Goal: Task Accomplishment & Management: Complete application form

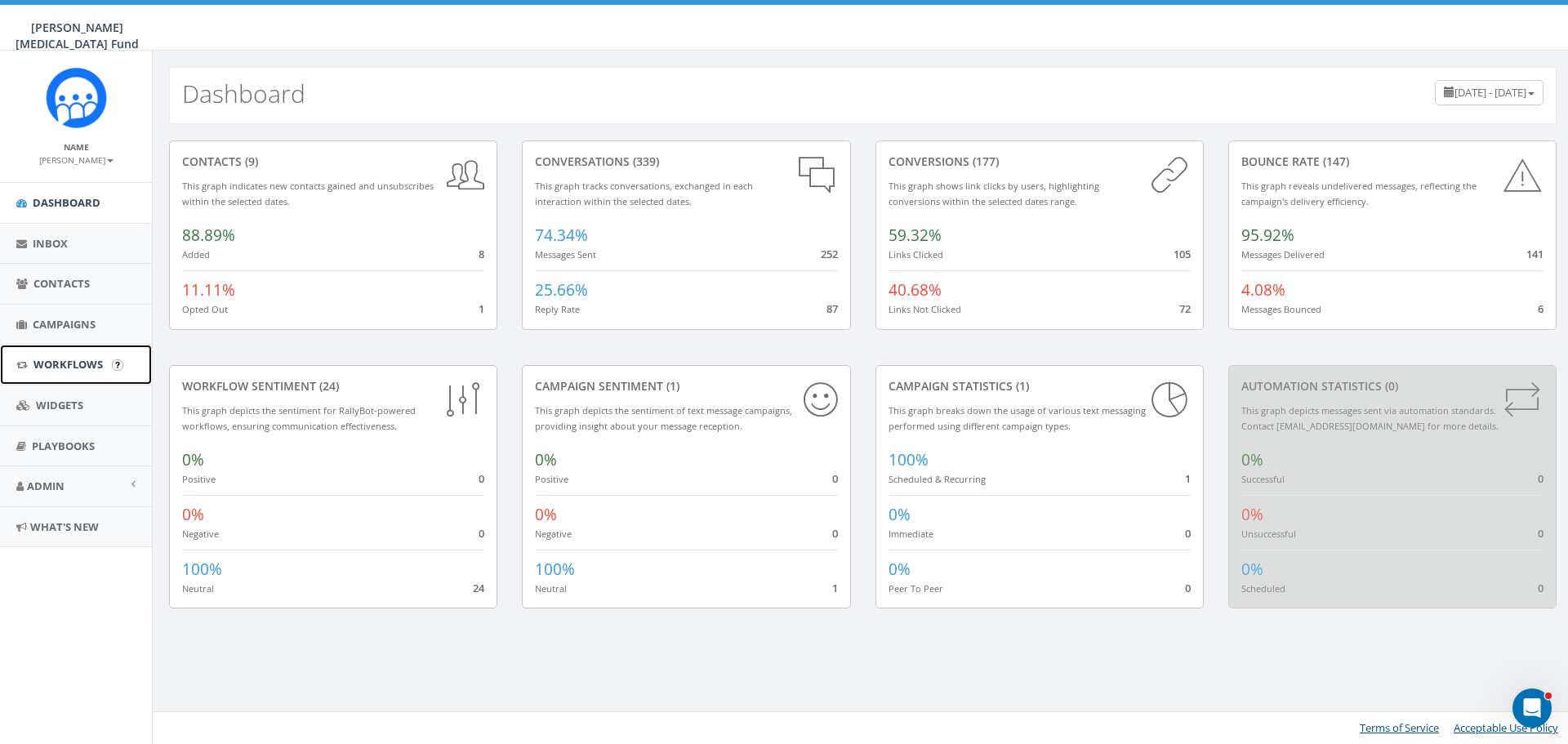
click at [63, 360] on span "Workflows" at bounding box center [68, 364] width 70 height 15
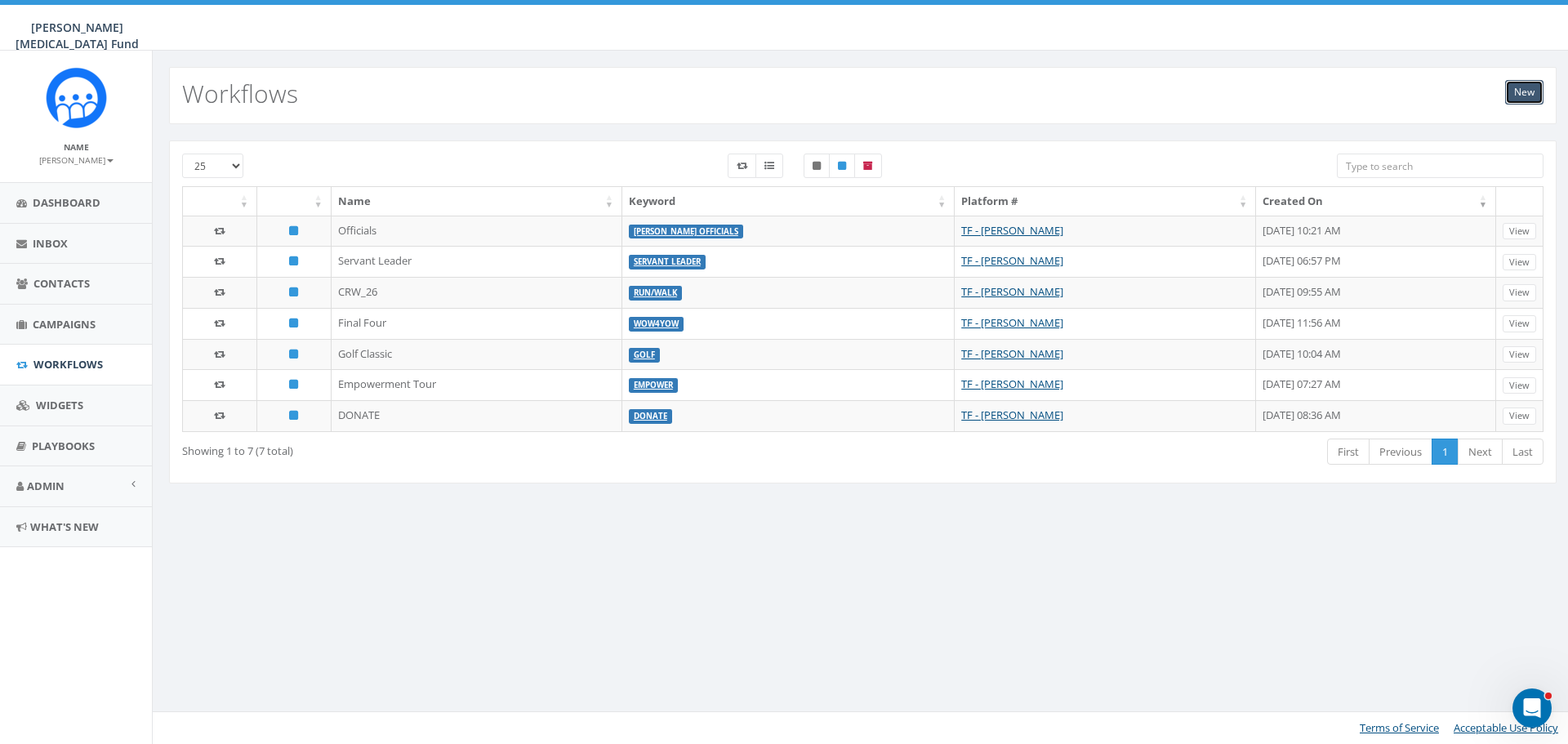
click at [1529, 93] on link "New" at bounding box center [1524, 91] width 38 height 25
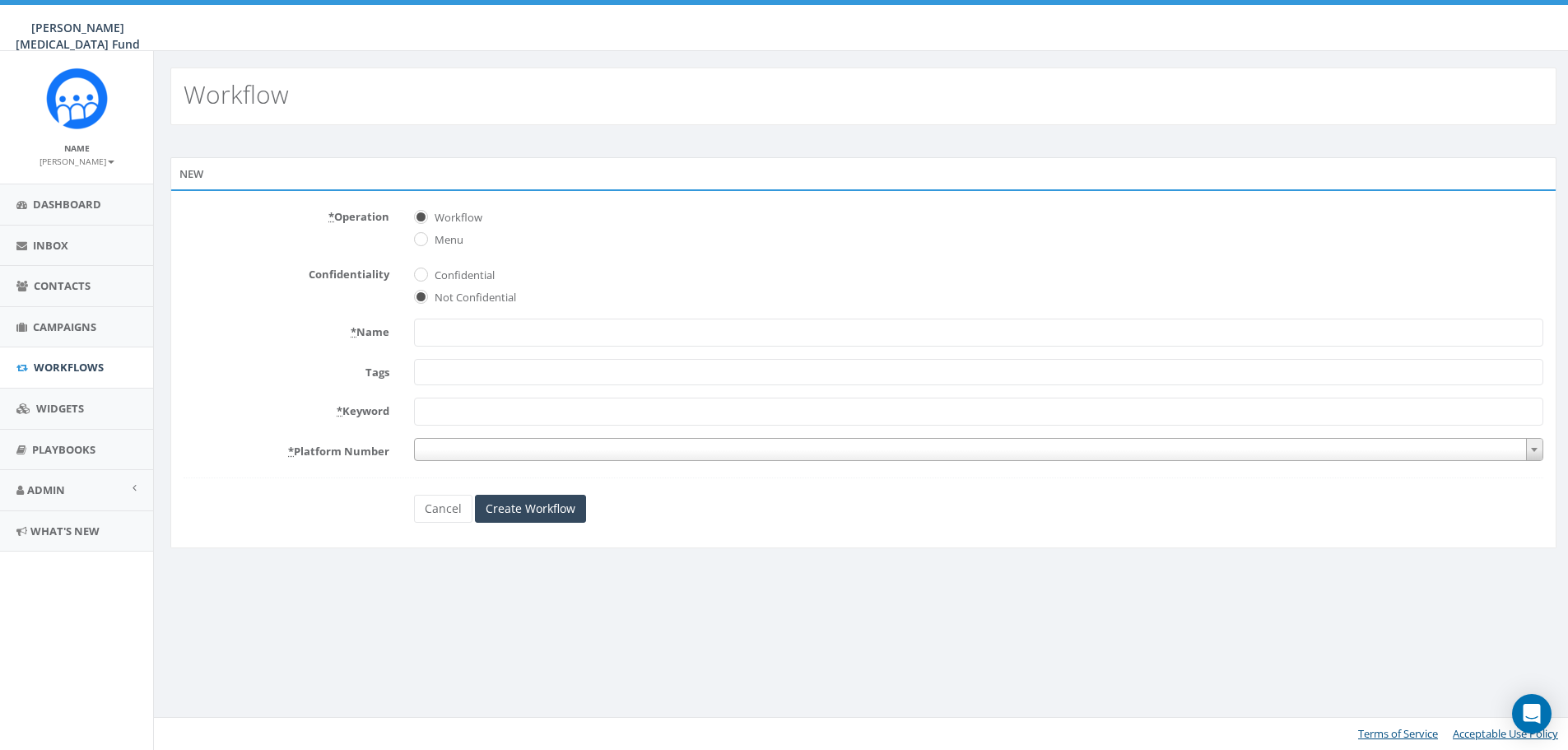
select select
type input "3C2A 2026 Play4Kay"
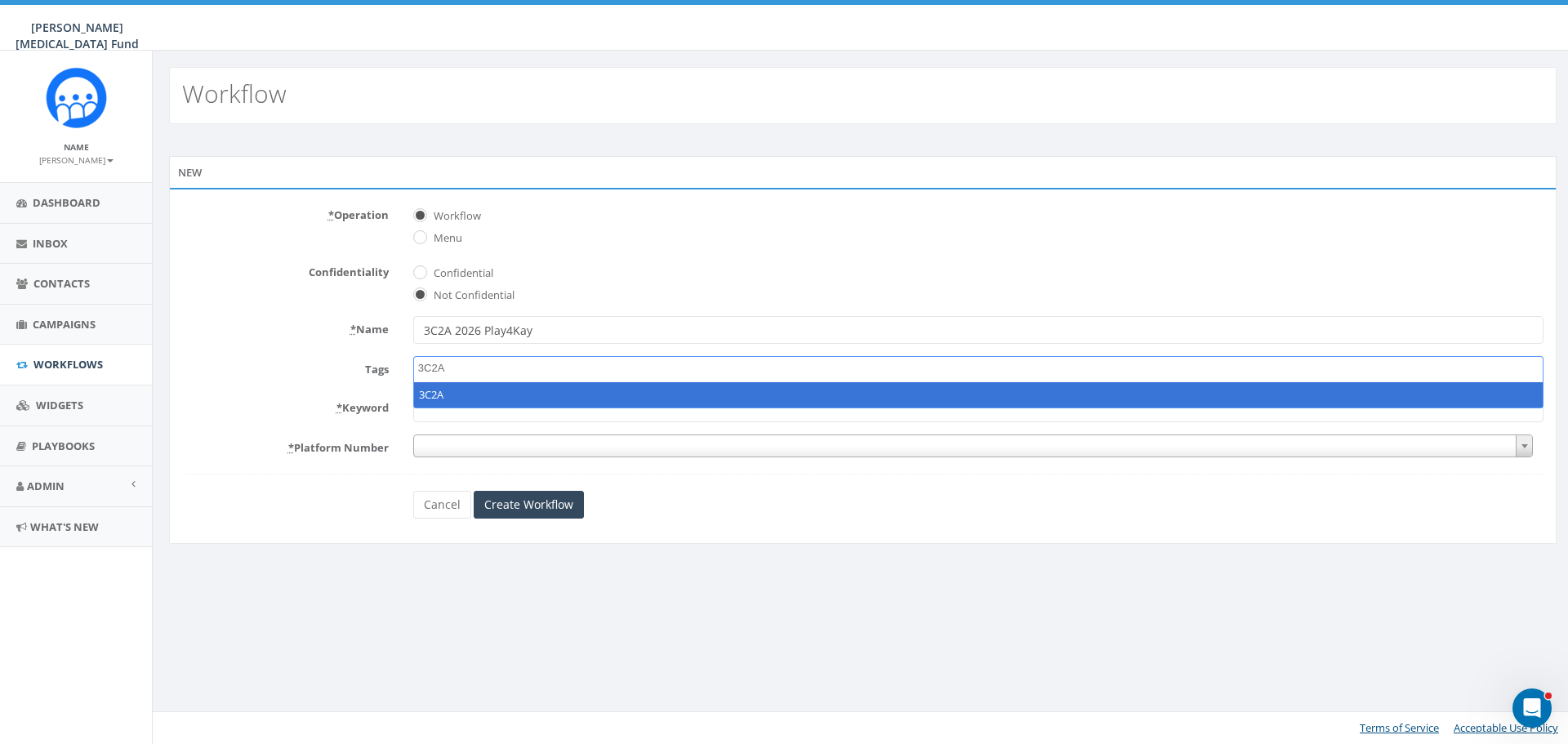
type textarea "3C2A"
click at [460, 438] on span at bounding box center [973, 445] width 1121 height 23
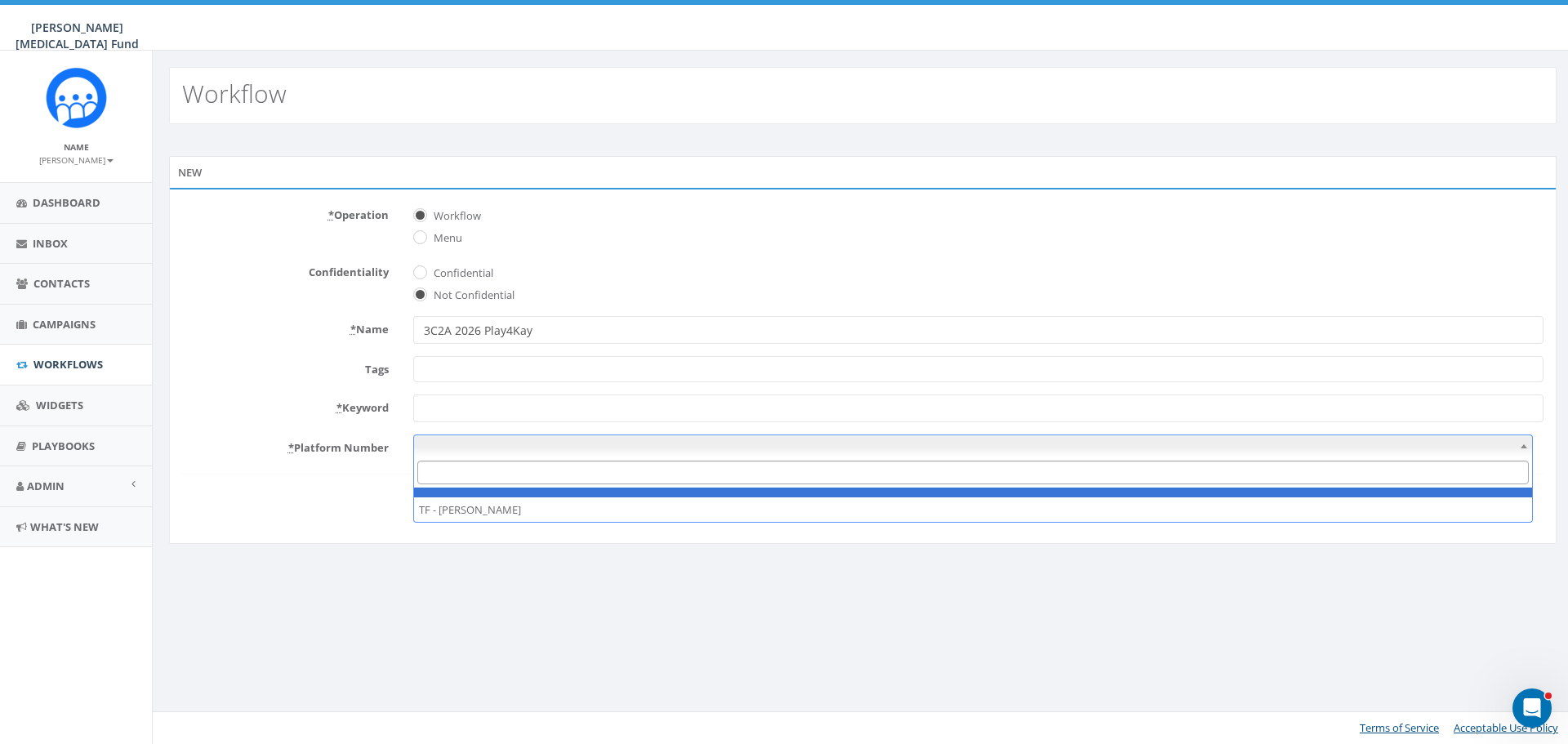
click at [451, 373] on span at bounding box center [978, 369] width 1131 height 27
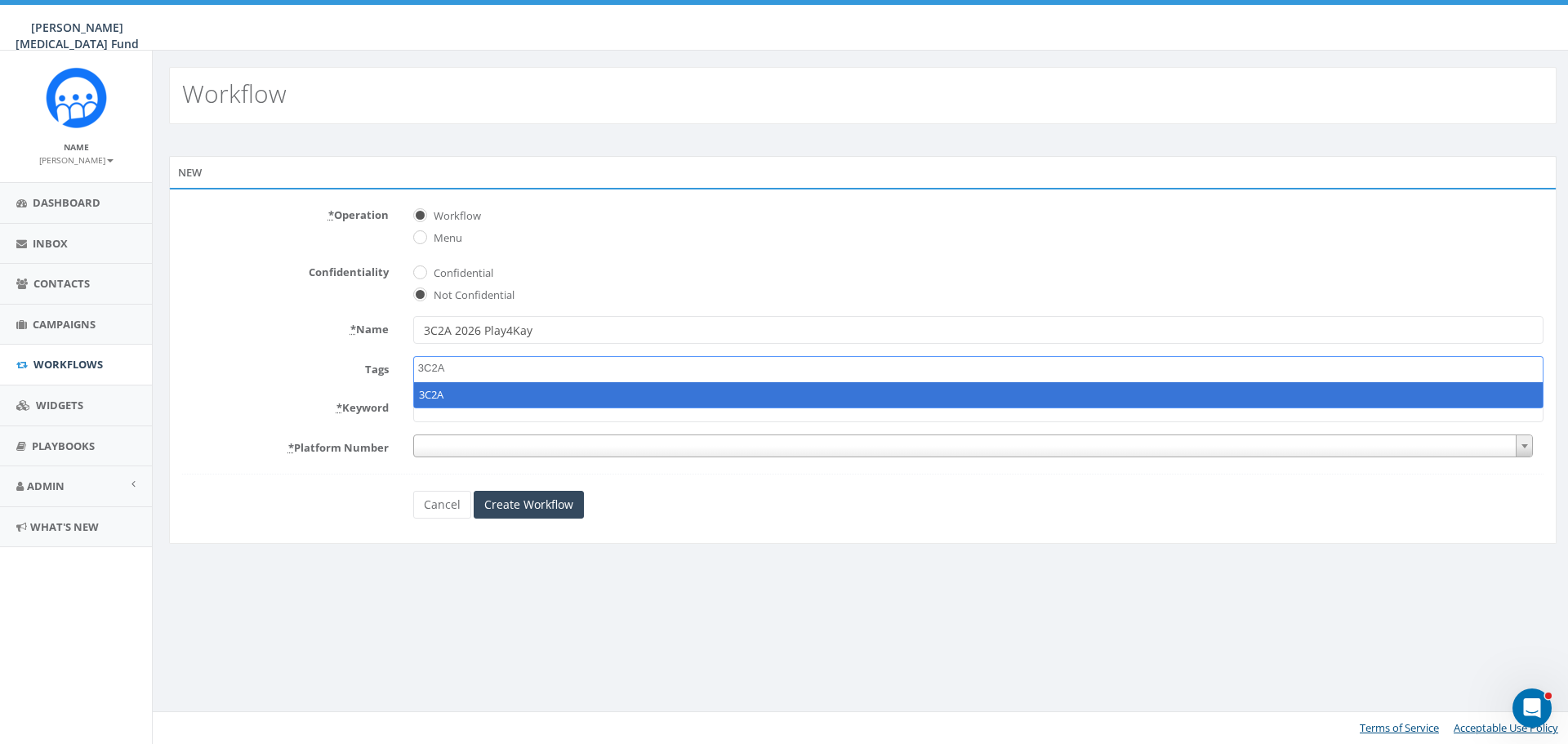
type textarea "3C2A"
select select "3C2A"
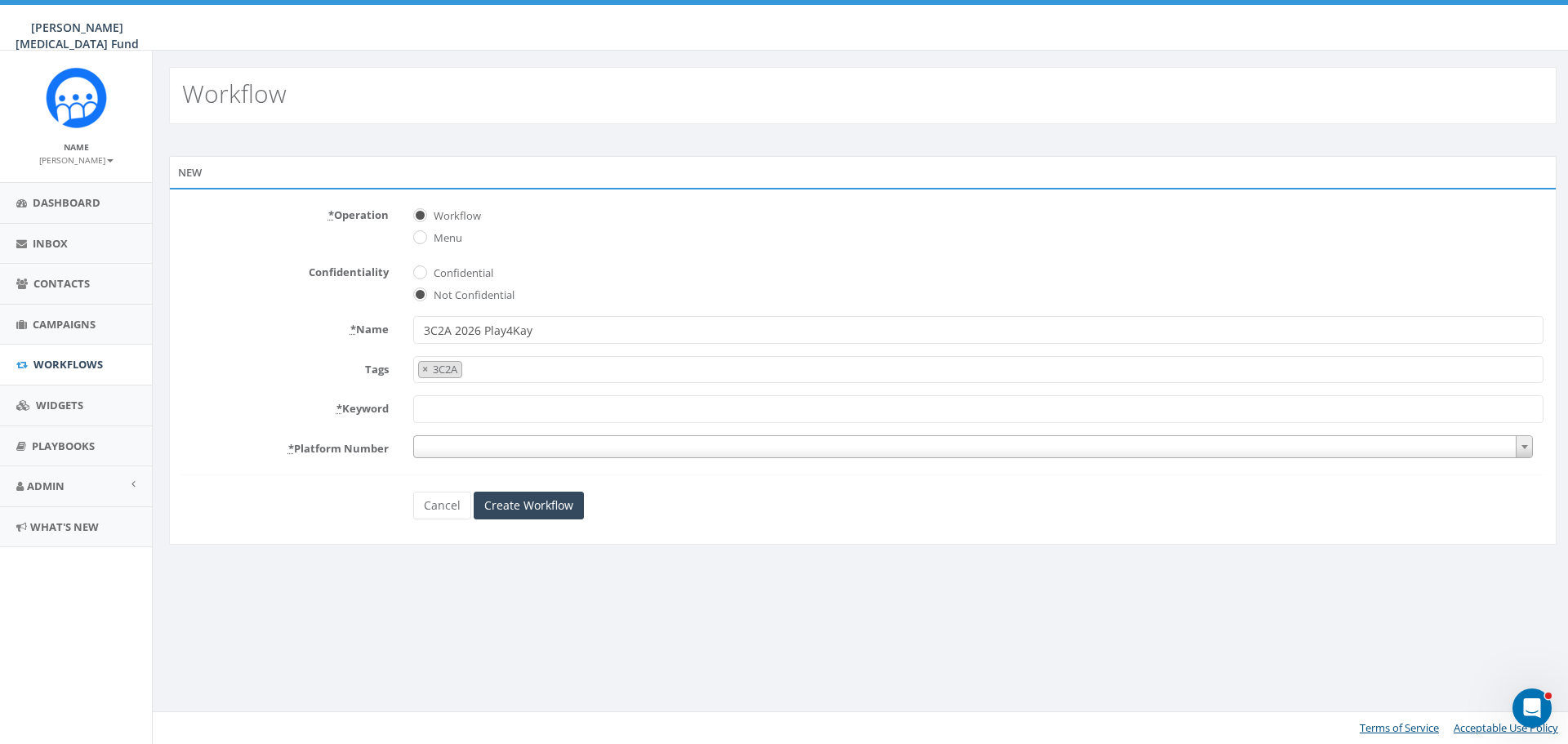
scroll to position [637, 0]
click at [453, 408] on input "* Keyword" at bounding box center [978, 409] width 1131 height 28
type input "P"
type input "3C2A"
click at [456, 447] on span at bounding box center [973, 446] width 1121 height 23
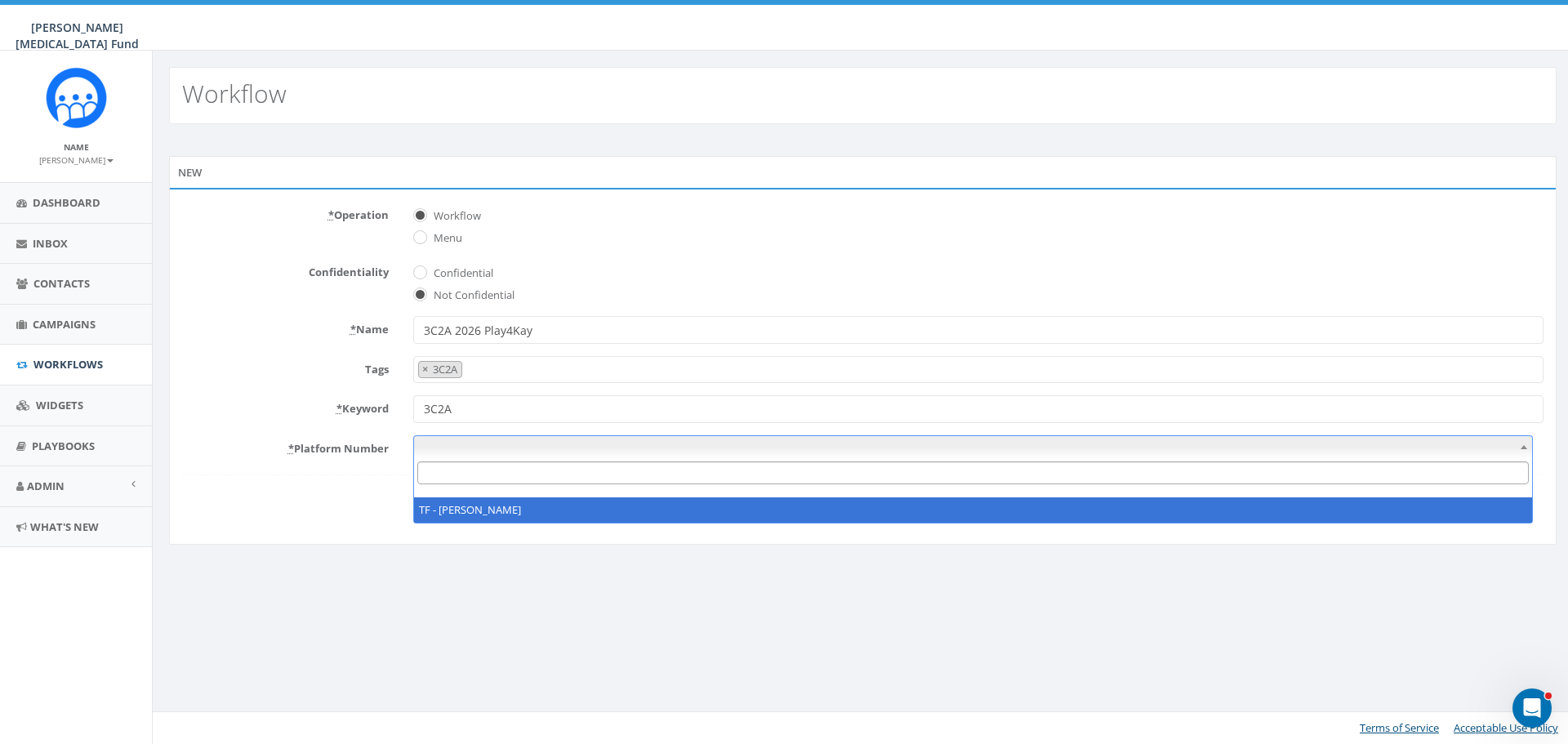
select select "6882889"
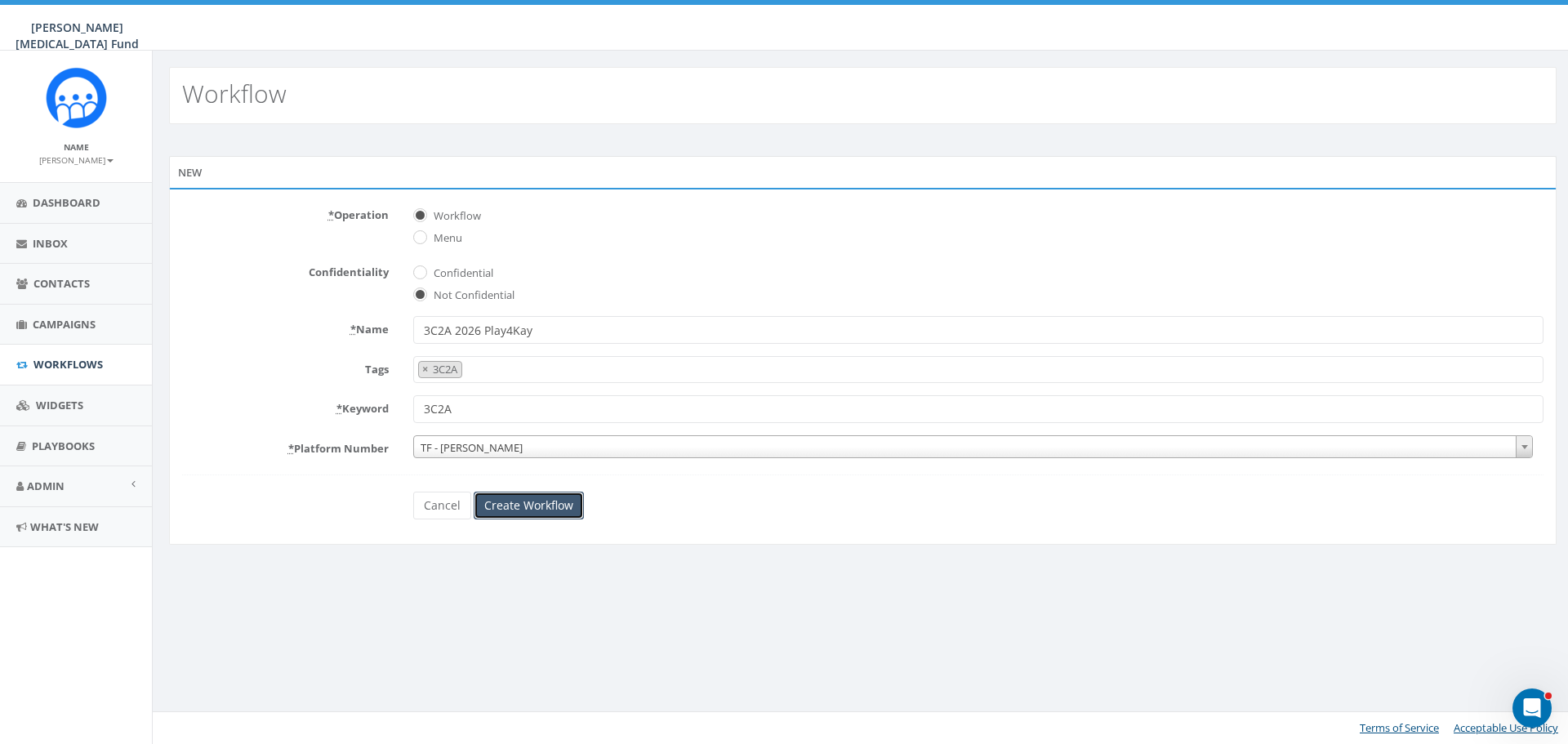
click at [524, 509] on input "Create Workflow" at bounding box center [529, 505] width 110 height 28
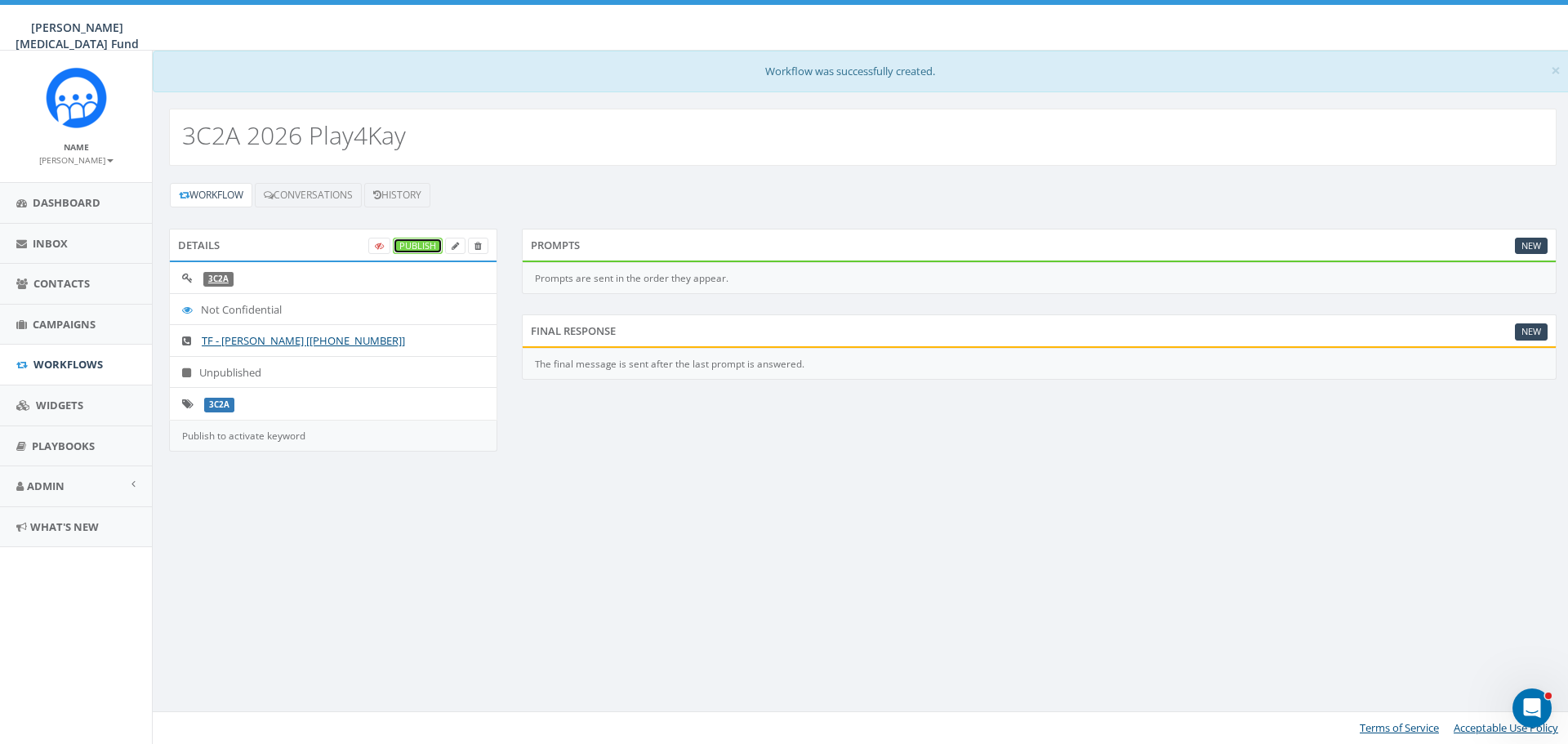
click at [419, 244] on link "Publish" at bounding box center [418, 246] width 50 height 17
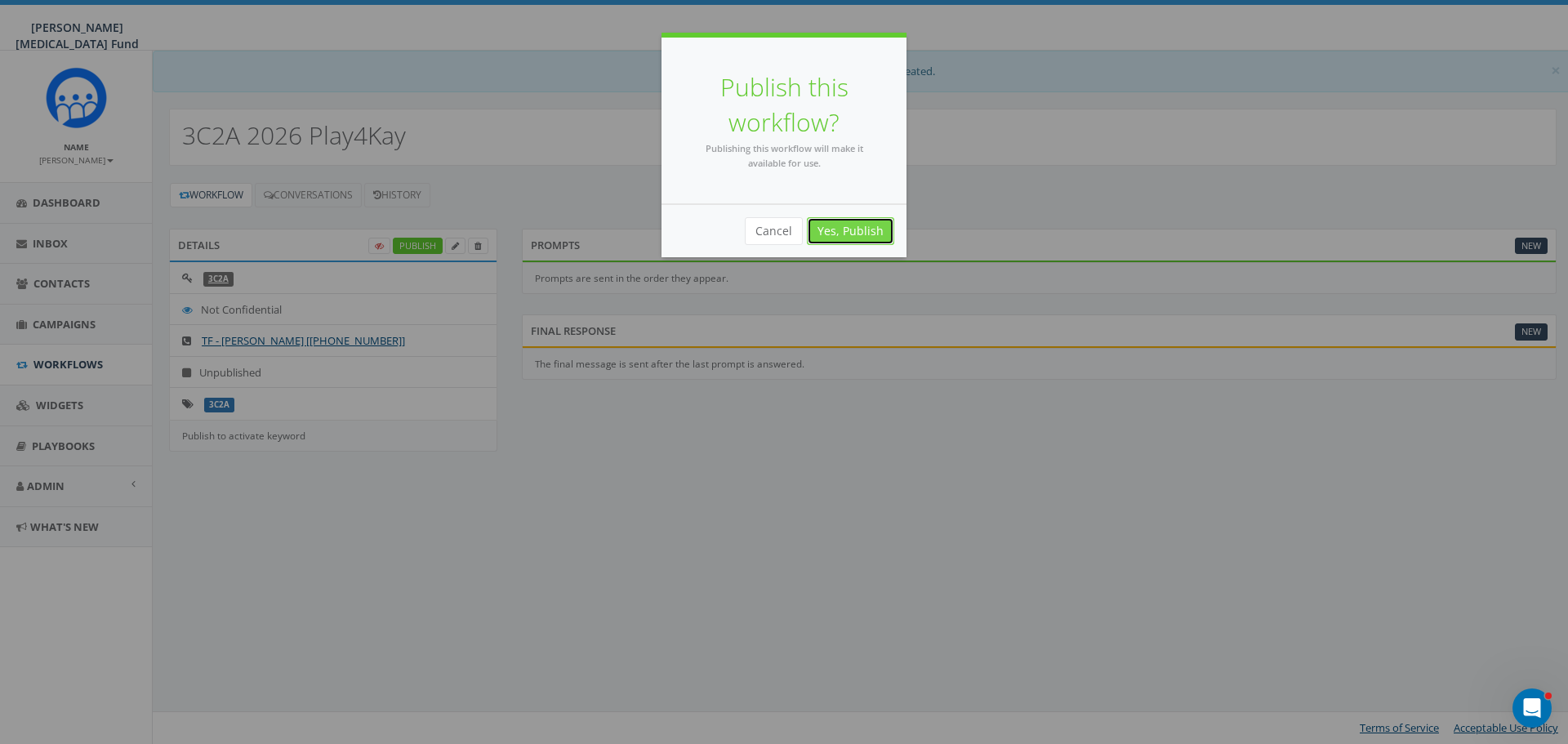
click at [873, 235] on link "Yes, Publish" at bounding box center [850, 231] width 87 height 28
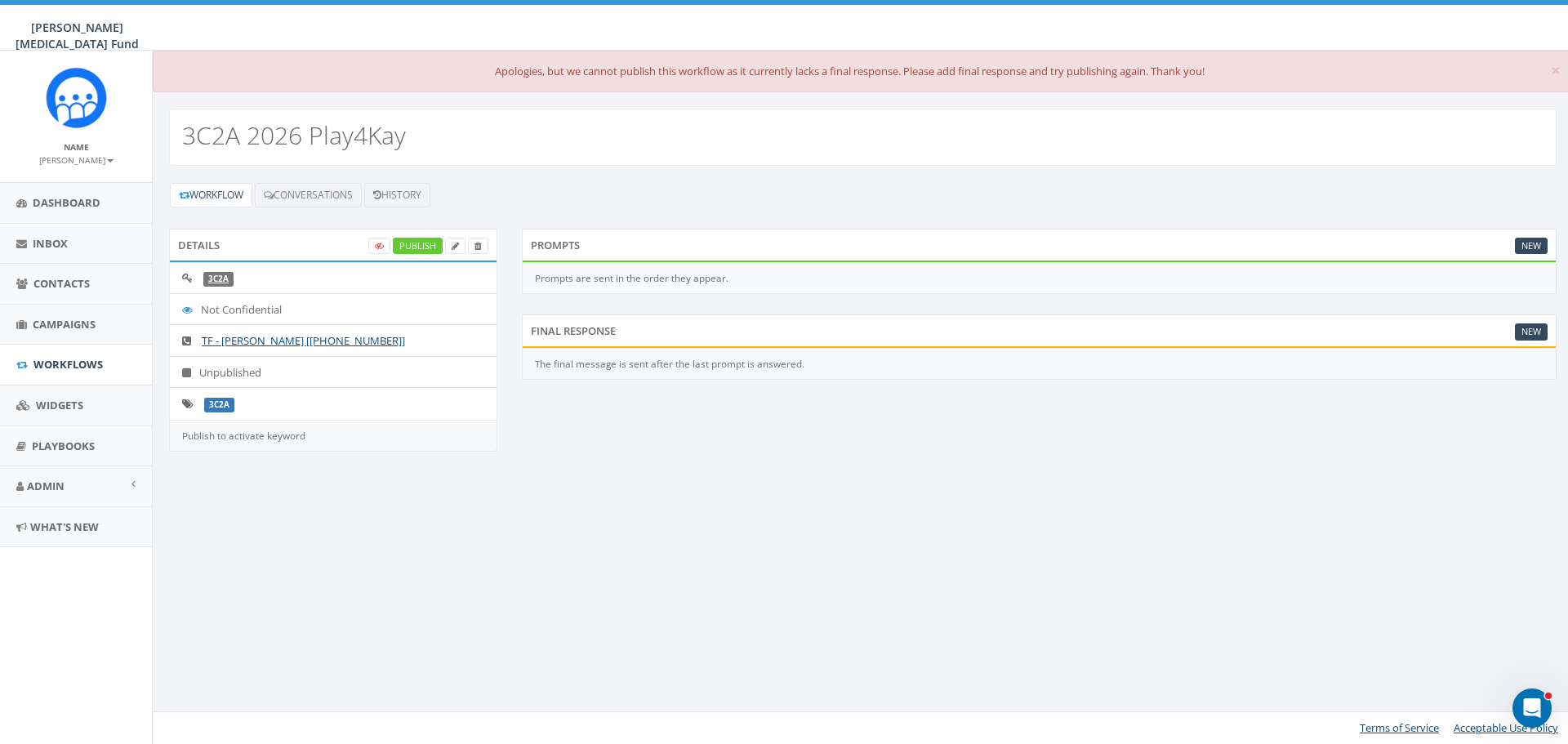
click at [615, 282] on div "Prompts are sent in the order they appear." at bounding box center [1039, 279] width 1035 height 31
click at [1540, 249] on link "New" at bounding box center [1531, 246] width 32 height 17
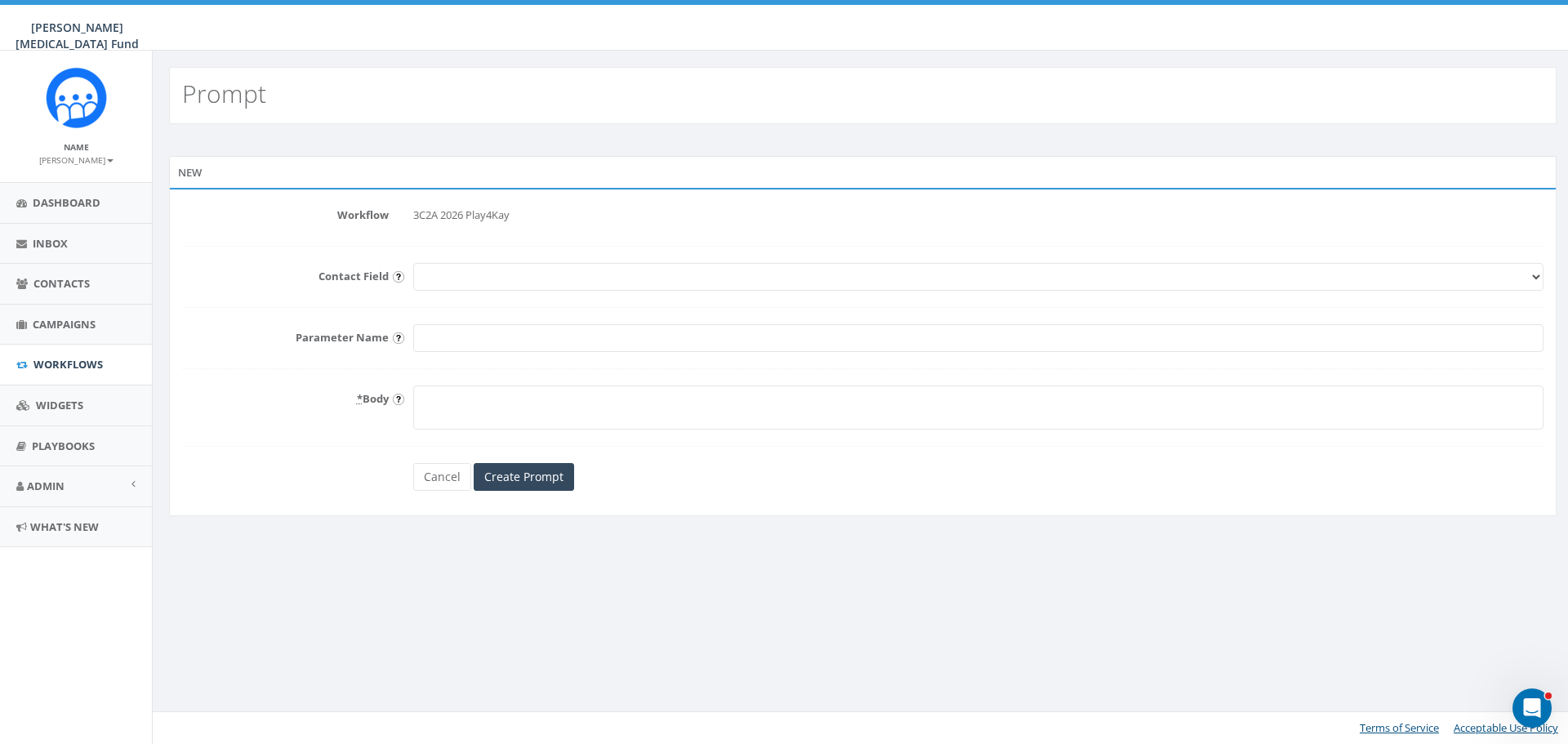
click at [638, 278] on select "First Name Last Name Email" at bounding box center [978, 277] width 1131 height 28
select select "First Name"
click at [413, 263] on select "First Name Last Name Email" at bounding box center [978, 277] width 1131 height 28
click at [543, 336] on input "Parameter Name" at bounding box center [978, 338] width 1131 height 28
click at [550, 402] on textarea "* Body" at bounding box center [978, 407] width 1131 height 44
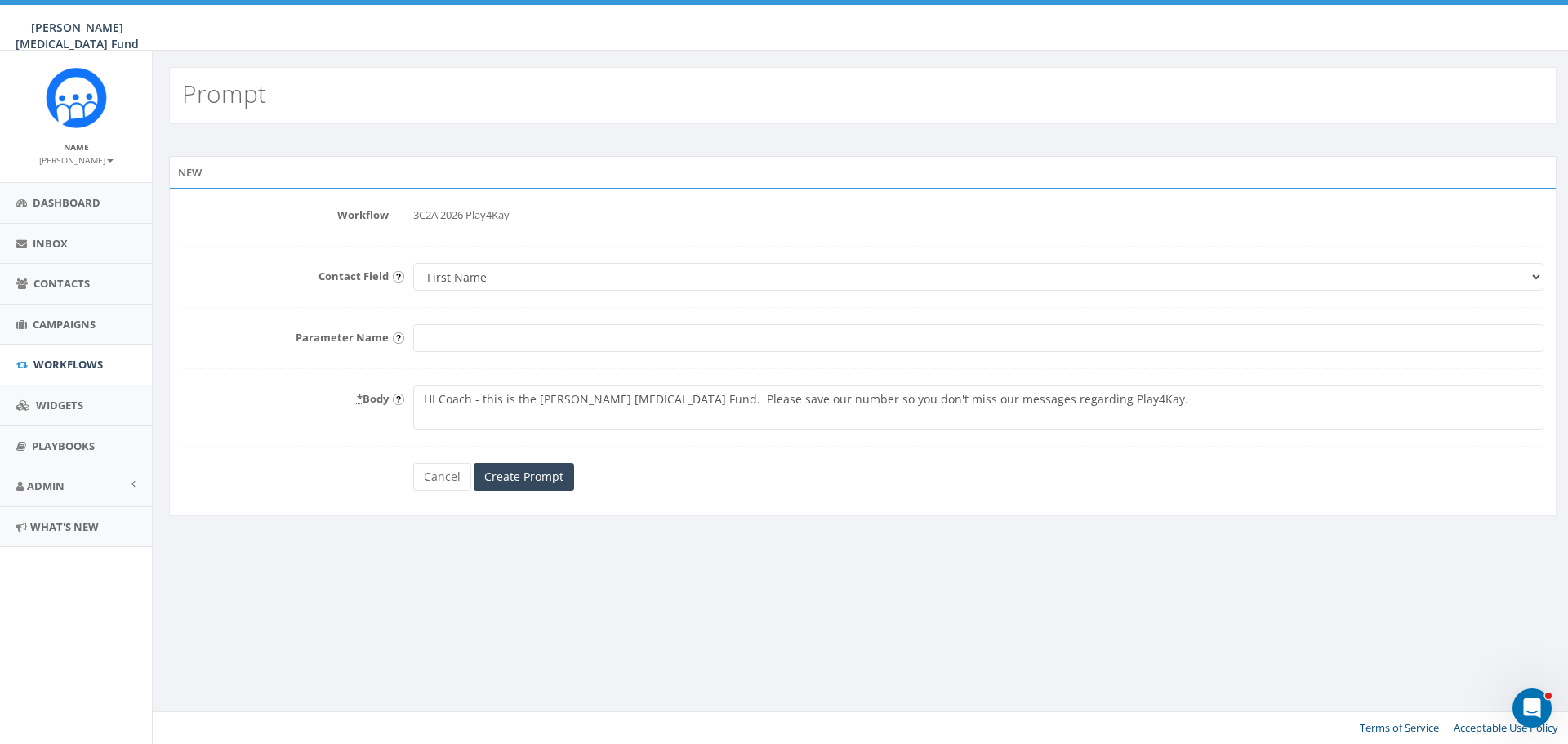
click at [656, 399] on textarea "HI Coach - this is the Kay Yow Cancer Fund. Please save our number so you don't…" at bounding box center [978, 407] width 1131 height 44
type textarea "HI Coach - this is the Kay Yow Cancer Fund. Please save our number so you don't…"
click at [541, 482] on input "Create Prompt" at bounding box center [524, 477] width 100 height 28
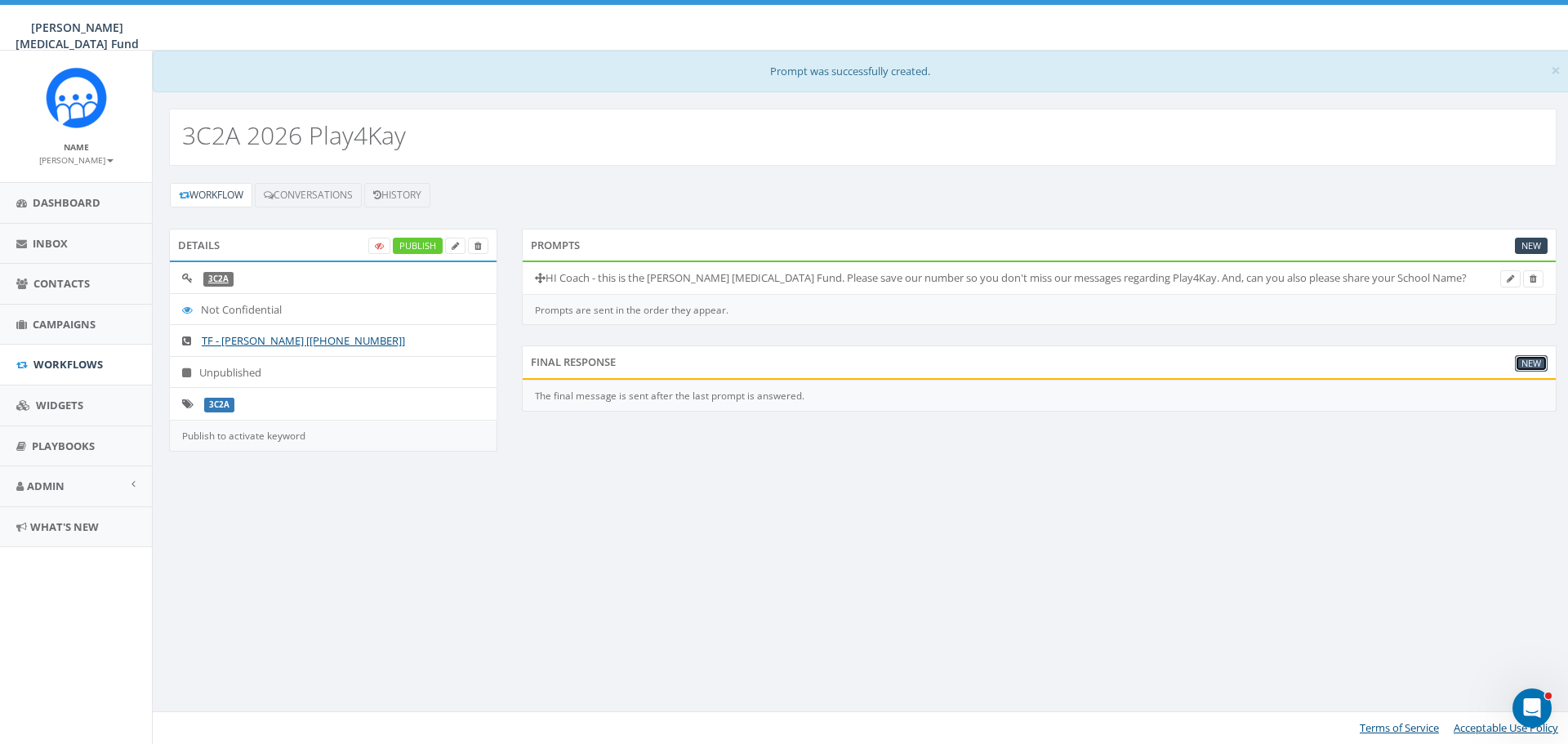
click at [1531, 362] on link "New" at bounding box center [1531, 363] width 32 height 17
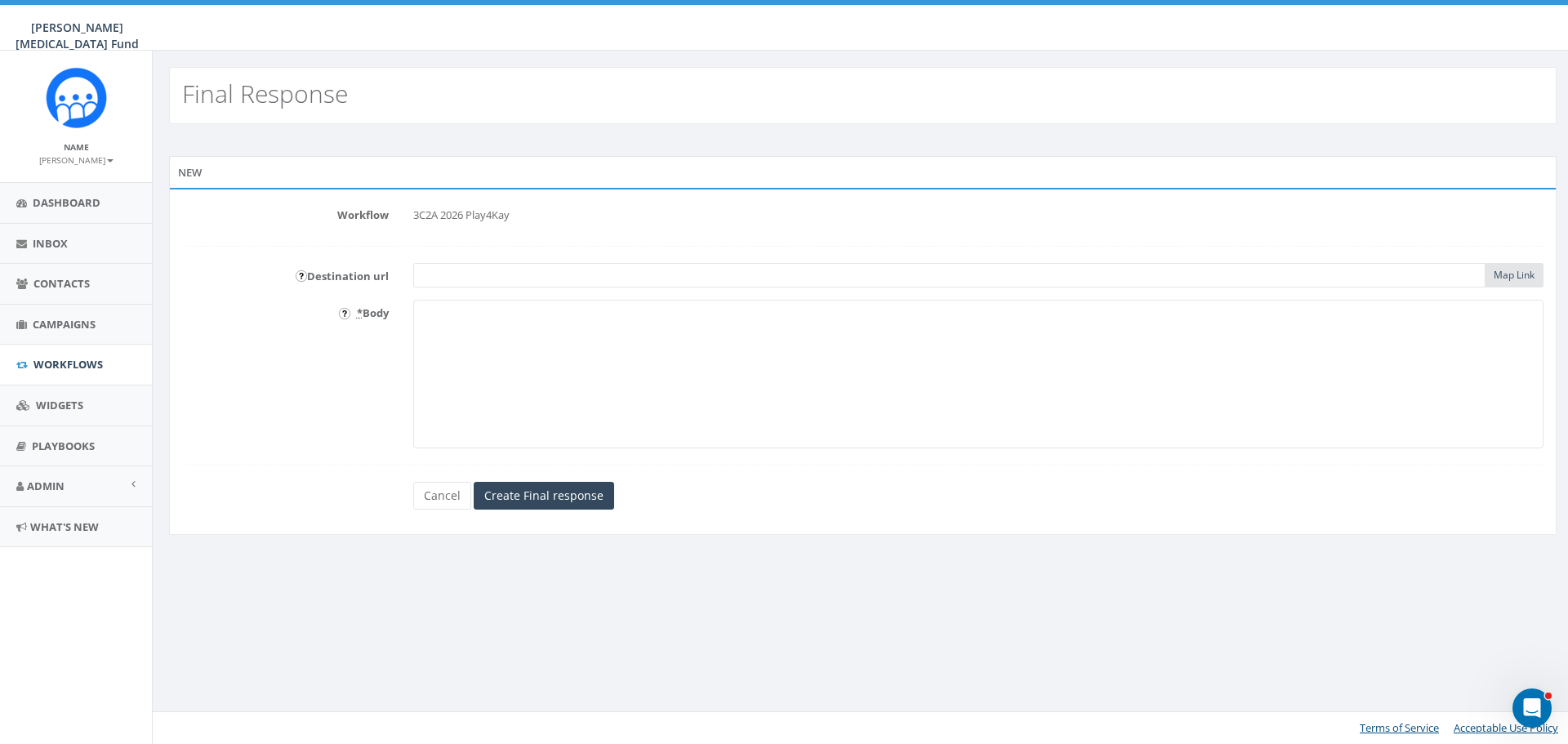
click at [459, 277] on input "text" at bounding box center [949, 275] width 1073 height 25
click at [453, 328] on textarea "* Body" at bounding box center [978, 373] width 1131 height 148
type textarea "THANK YOU! Please email paula.williams@kayyow.com to confirm your date to host …"
click at [755, 273] on input "text" at bounding box center [949, 275] width 1073 height 25
type input "www.kayyow.com"
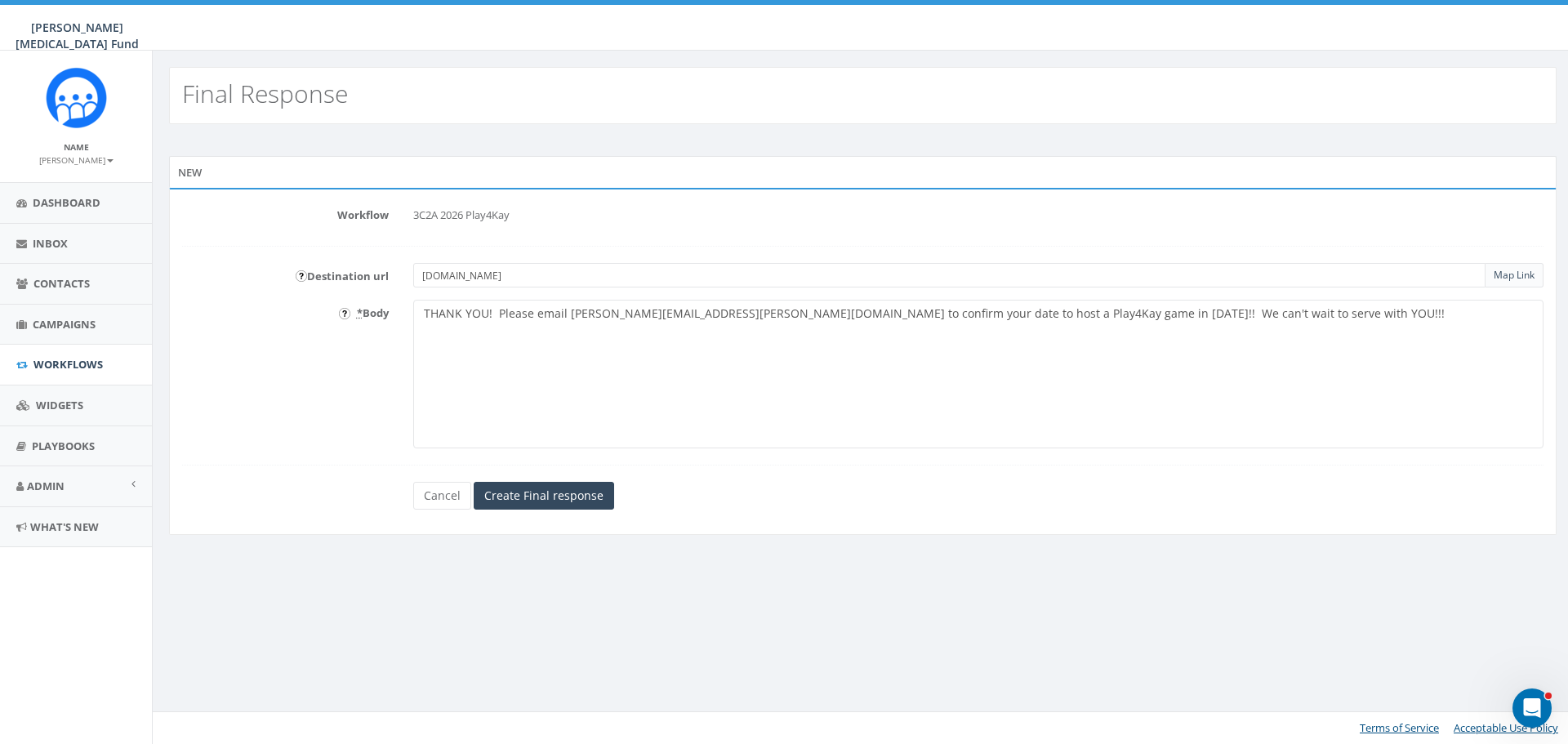
drag, startPoint x: 519, startPoint y: 273, endPoint x: 393, endPoint y: 275, distance: 126.0
click at [393, 275] on div "Destination url www.kayyow.com Map Link" at bounding box center [863, 275] width 1386 height 25
click at [453, 278] on input "text" at bounding box center [949, 275] width 1073 height 25
paste input "https://kayyow.com/play4kay/"
click at [613, 276] on input "https://kayyow.com/play4kay/" at bounding box center [949, 275] width 1073 height 25
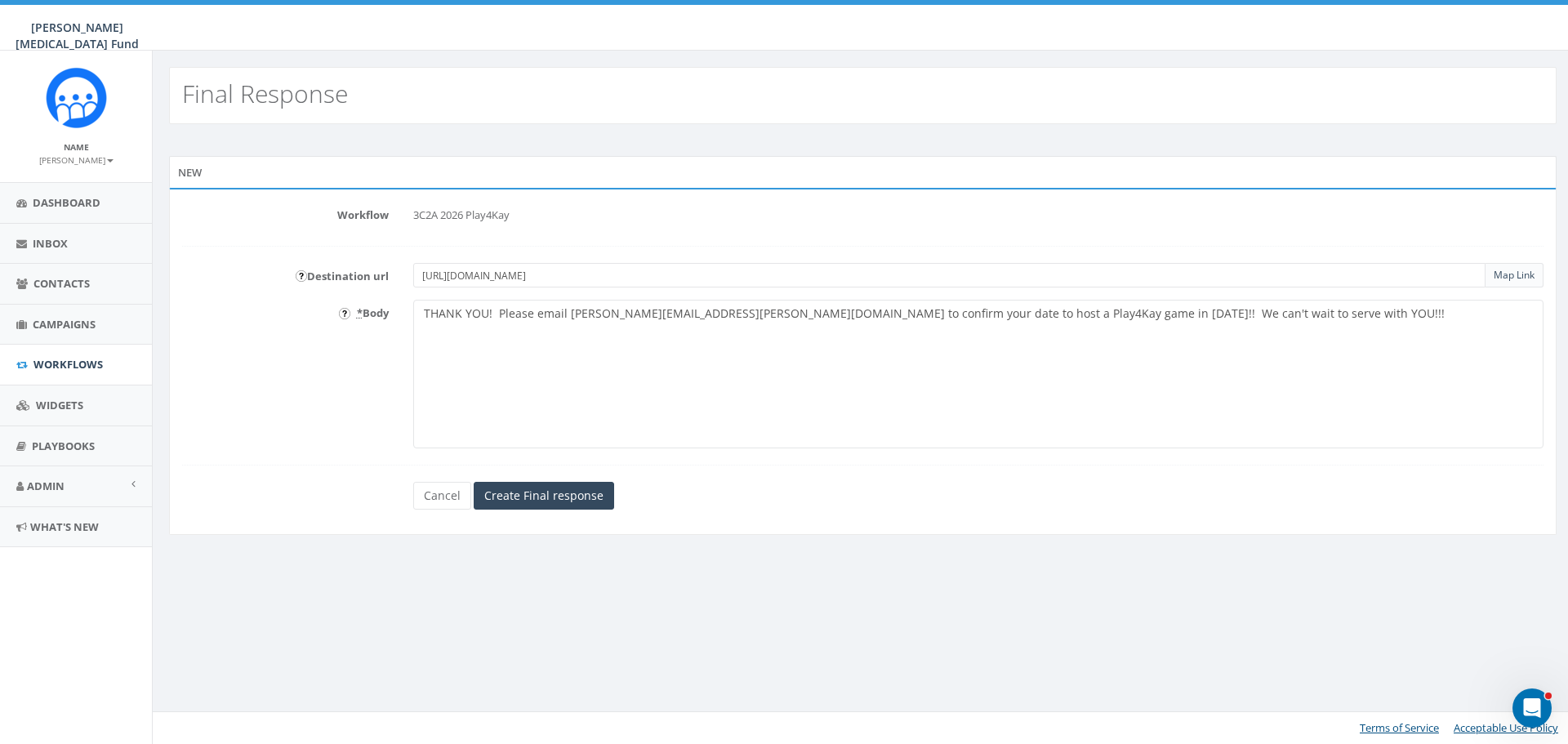
type input "https://kayyow.com/play4kay/"
click at [1279, 317] on textarea "THANK YOU! Please email paula.williams@kayyow.com to confirm your date to host …" at bounding box center [978, 373] width 1131 height 148
click at [1516, 279] on link "Map Link" at bounding box center [1515, 275] width 41 height 14
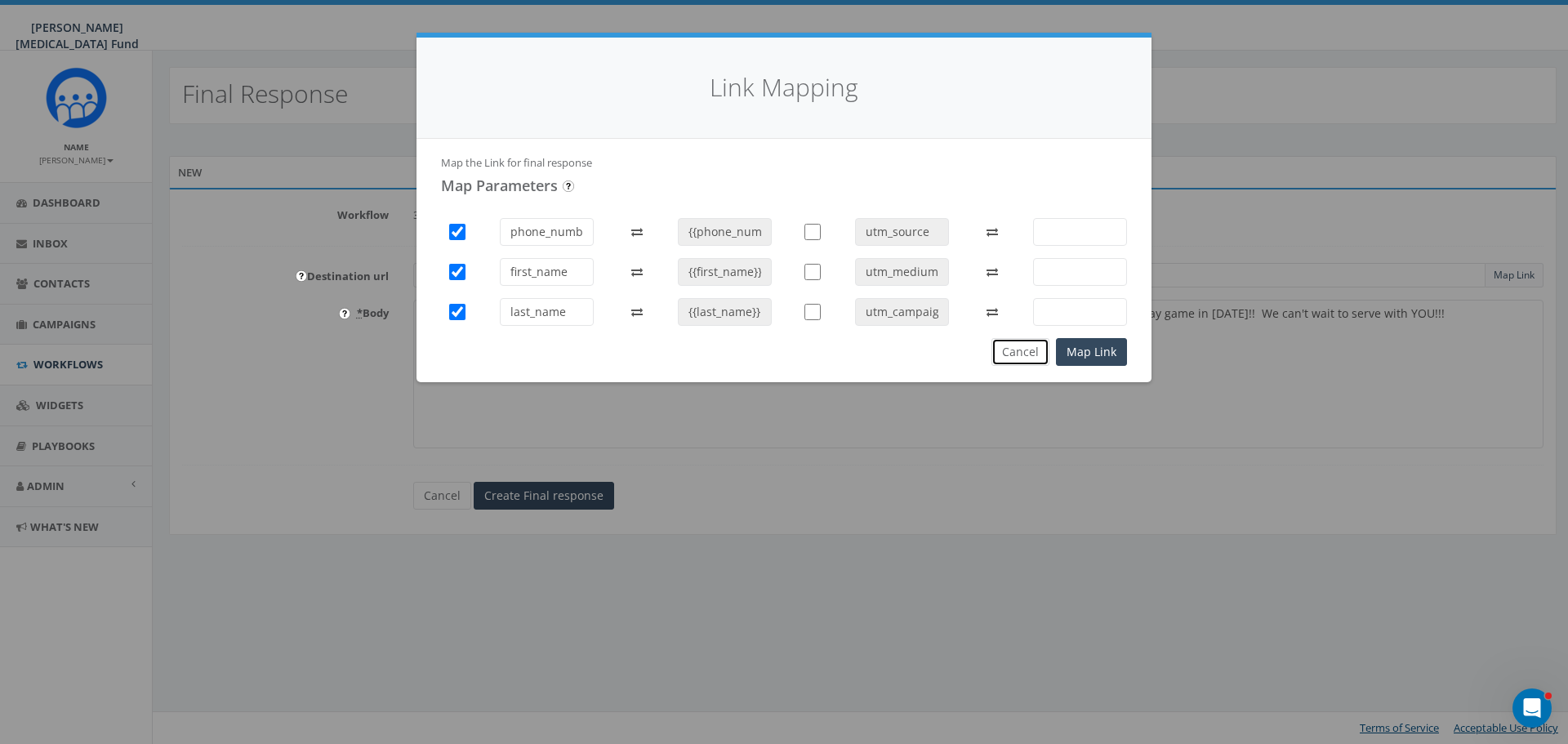
click at [1029, 359] on button "Cancel" at bounding box center [1020, 352] width 58 height 28
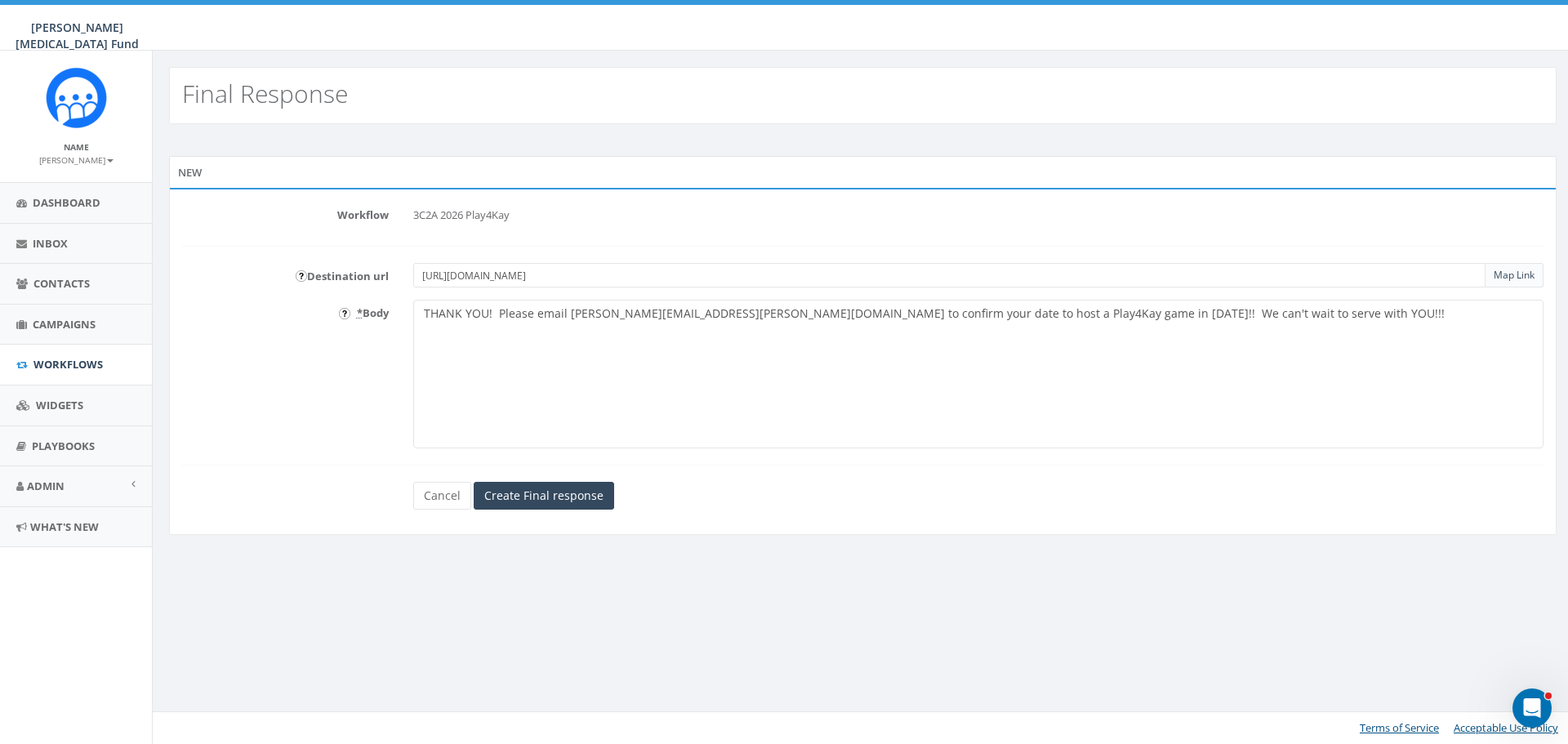
click at [1251, 317] on textarea "THANK YOU! Please email paula.williams@kayyow.com to confirm your date to host …" at bounding box center [978, 373] width 1131 height 148
click at [301, 277] on input "image" at bounding box center [302, 276] width 12 height 12
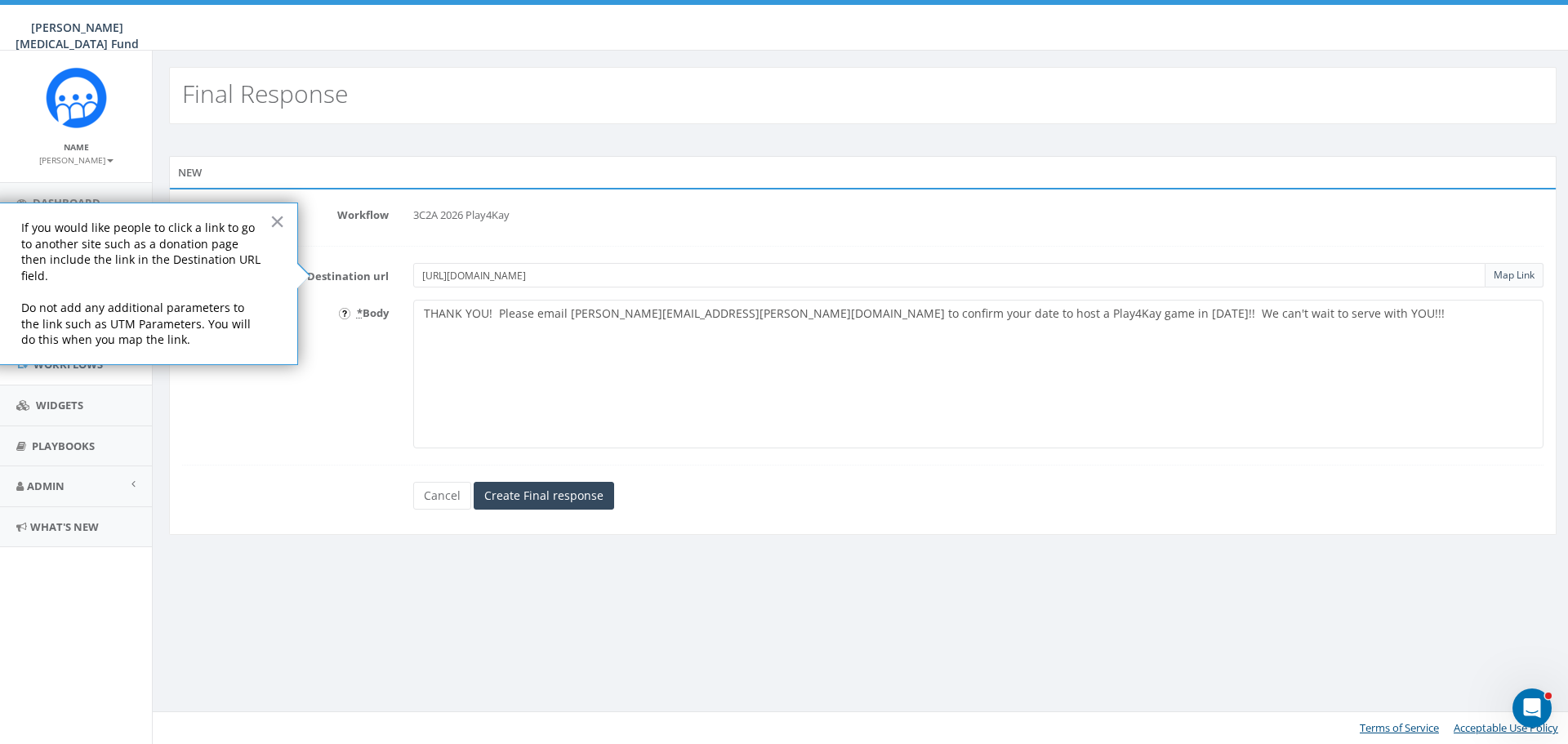
click at [613, 376] on textarea "THANK YOU! Please email paula.williams@kayyow.com to confirm your date to host …" at bounding box center [978, 373] width 1131 height 148
click at [398, 267] on label "Destination url" at bounding box center [285, 274] width 231 height 22
click at [273, 222] on button "×" at bounding box center [277, 221] width 16 height 27
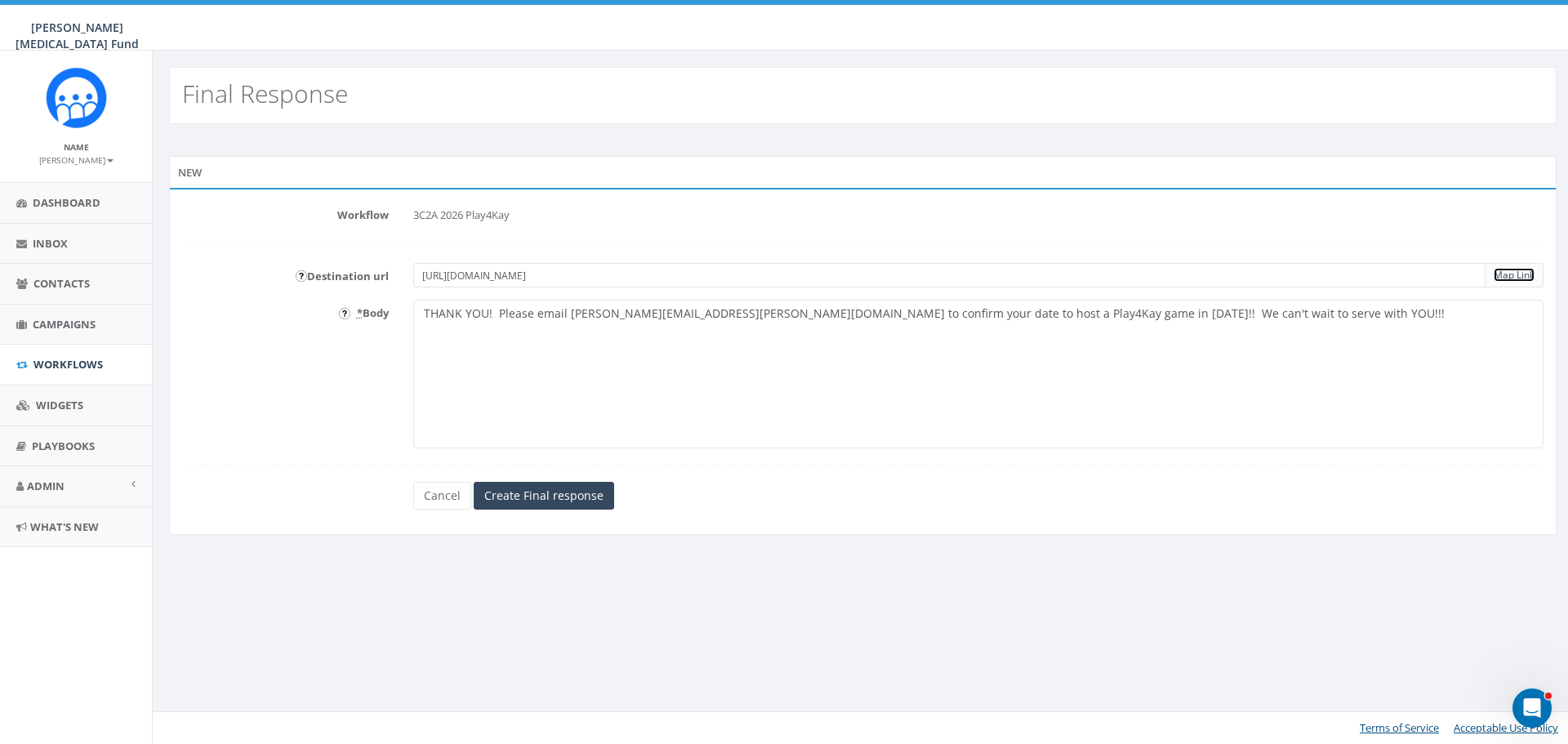
click at [1516, 277] on link "Map Link" at bounding box center [1515, 275] width 41 height 14
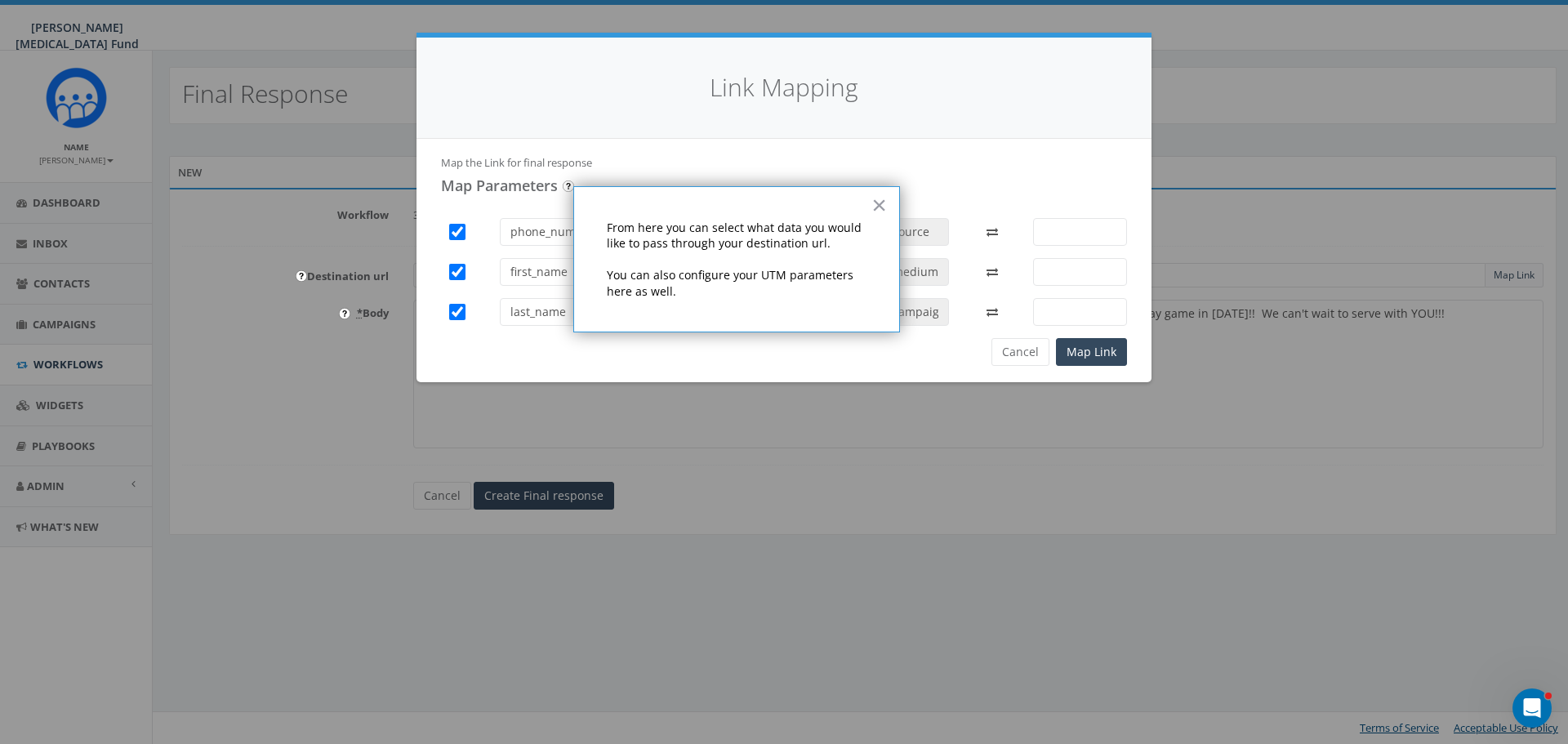
click at [570, 186] on input "image" at bounding box center [568, 187] width 12 height 12
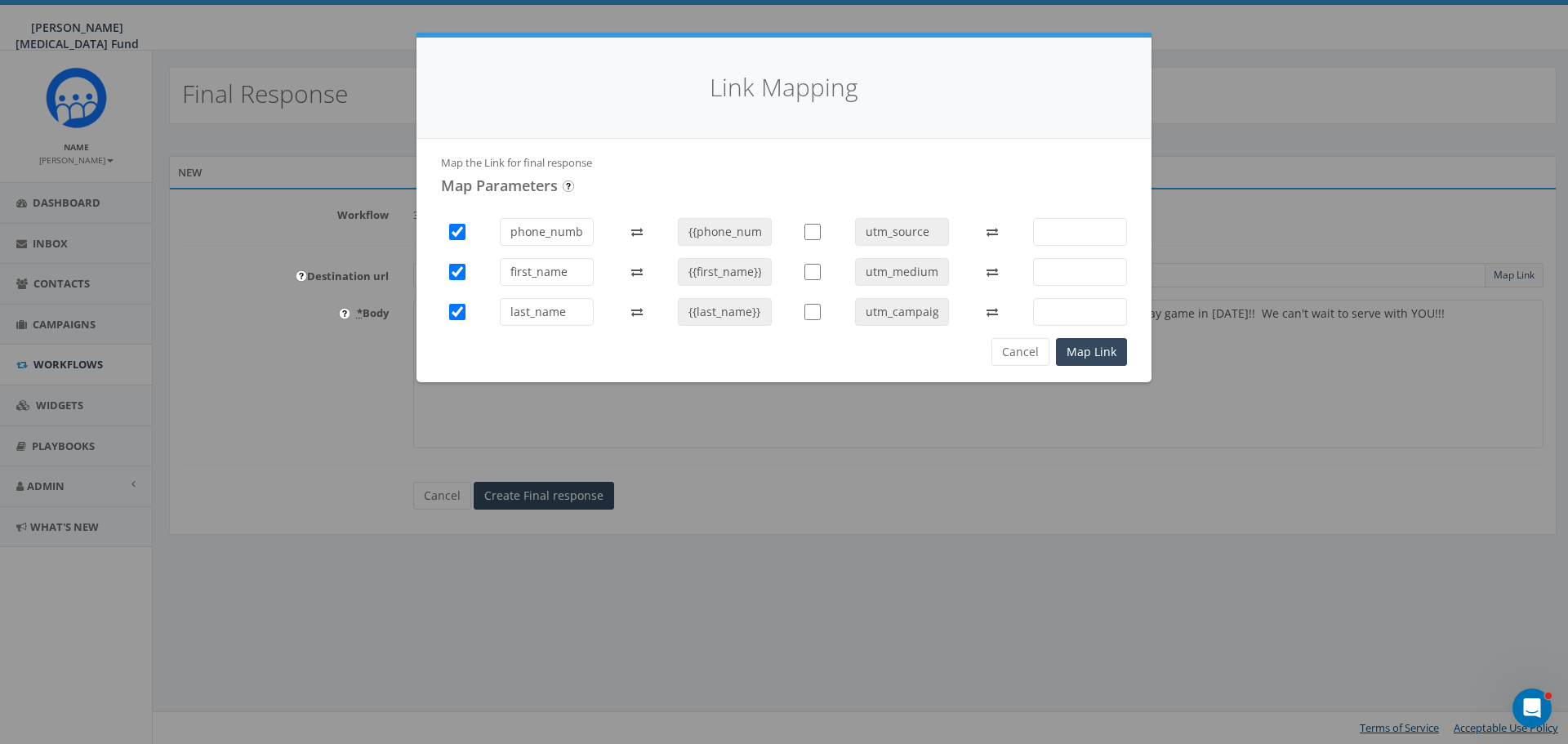
click at [570, 186] on input "image" at bounding box center [568, 187] width 12 height 12
click at [1016, 352] on button "Cancel" at bounding box center [1020, 352] width 58 height 28
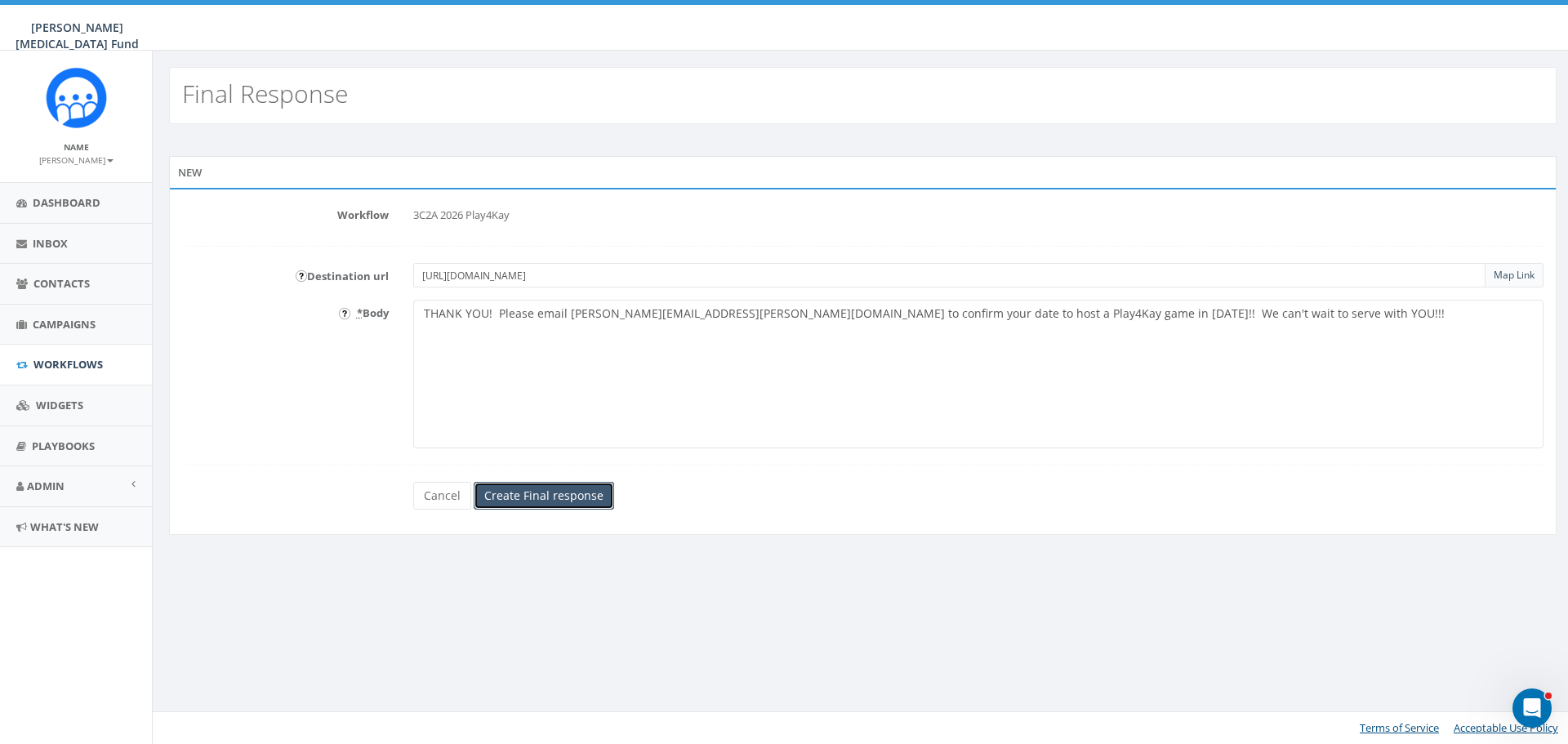
click at [551, 492] on input "Create Final response" at bounding box center [544, 495] width 141 height 28
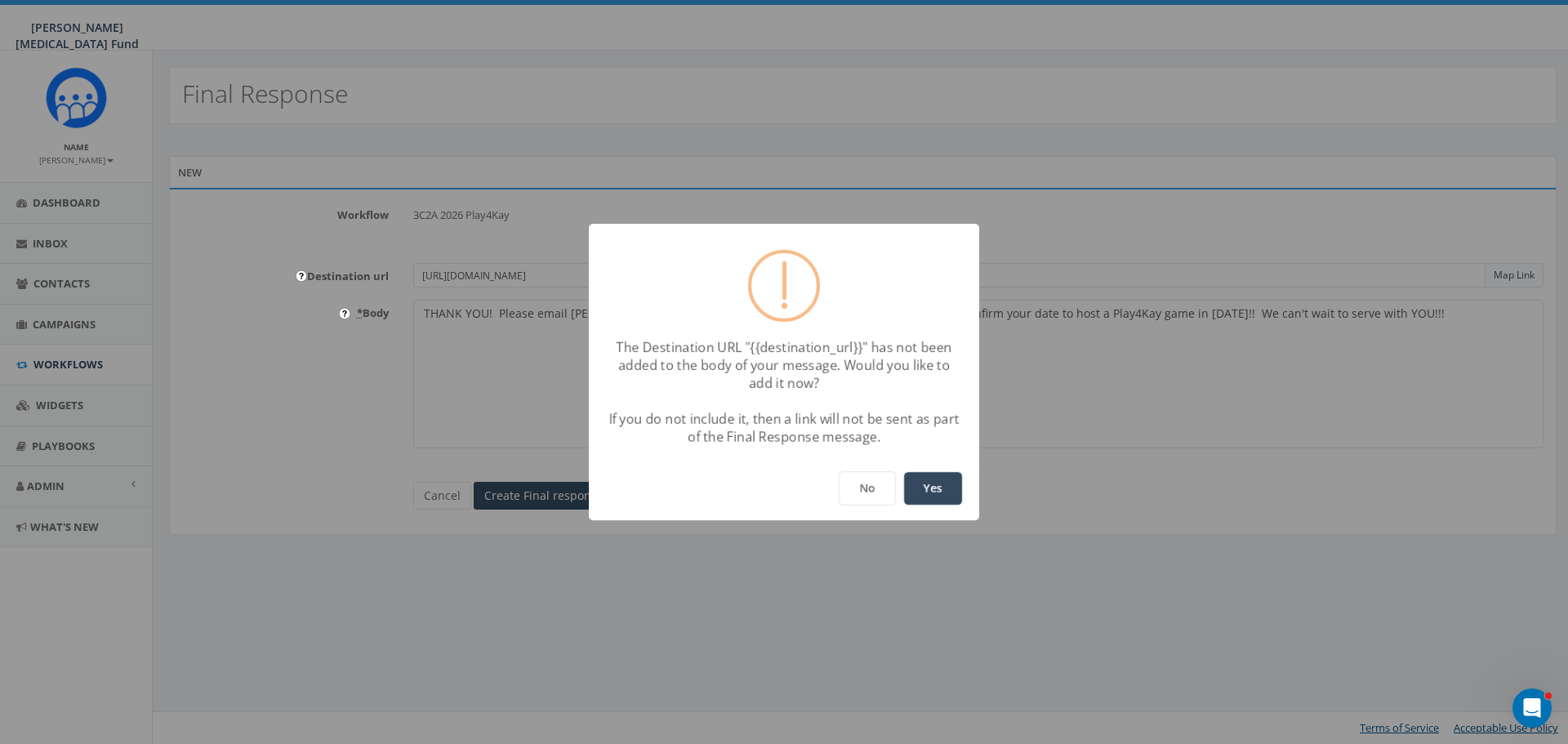
click at [945, 486] on button "Yes" at bounding box center [933, 487] width 58 height 32
type textarea "THANK YOU! Please email paula.williams@kayyow.com to confirm your date to host …"
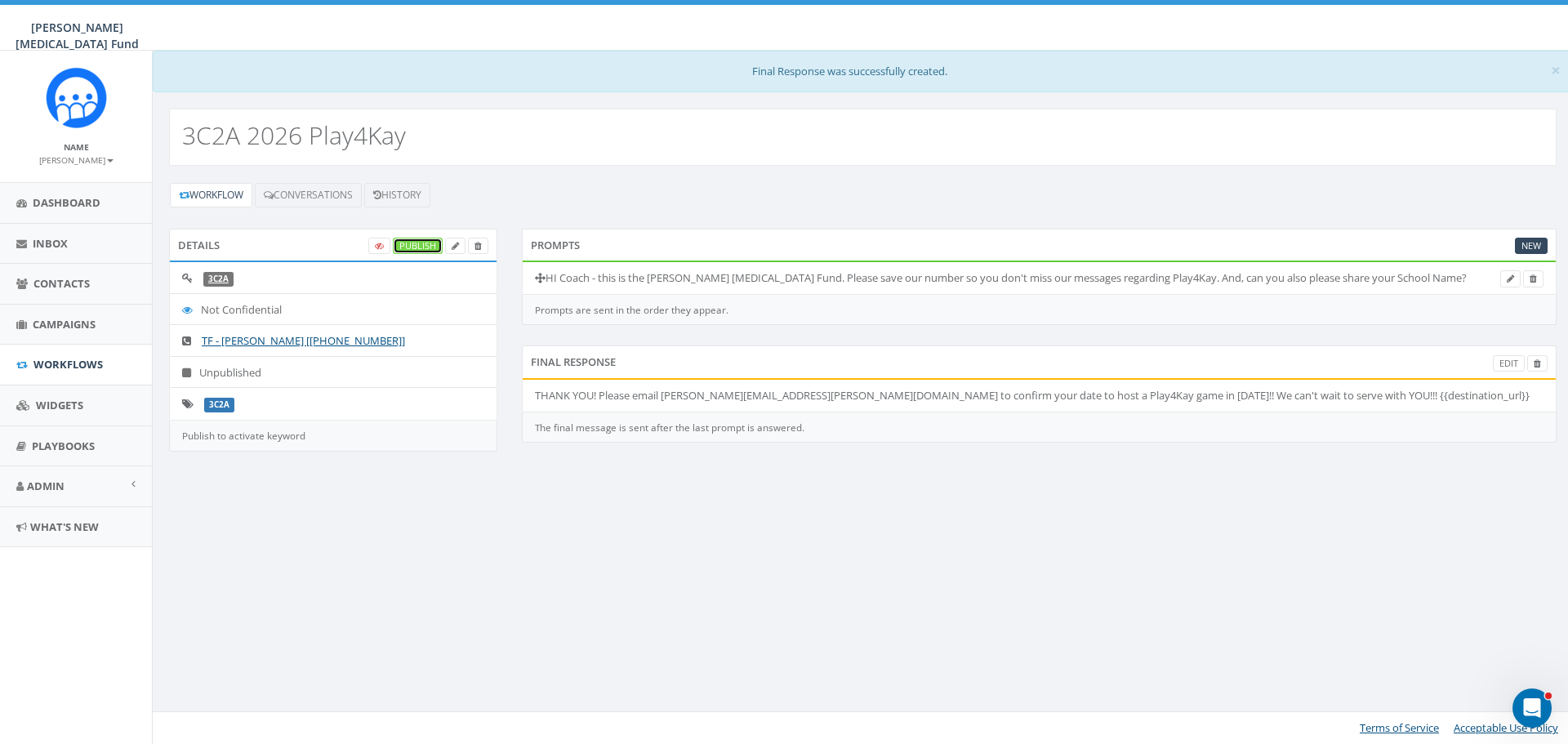
click at [420, 248] on link "Publish" at bounding box center [418, 246] width 50 height 17
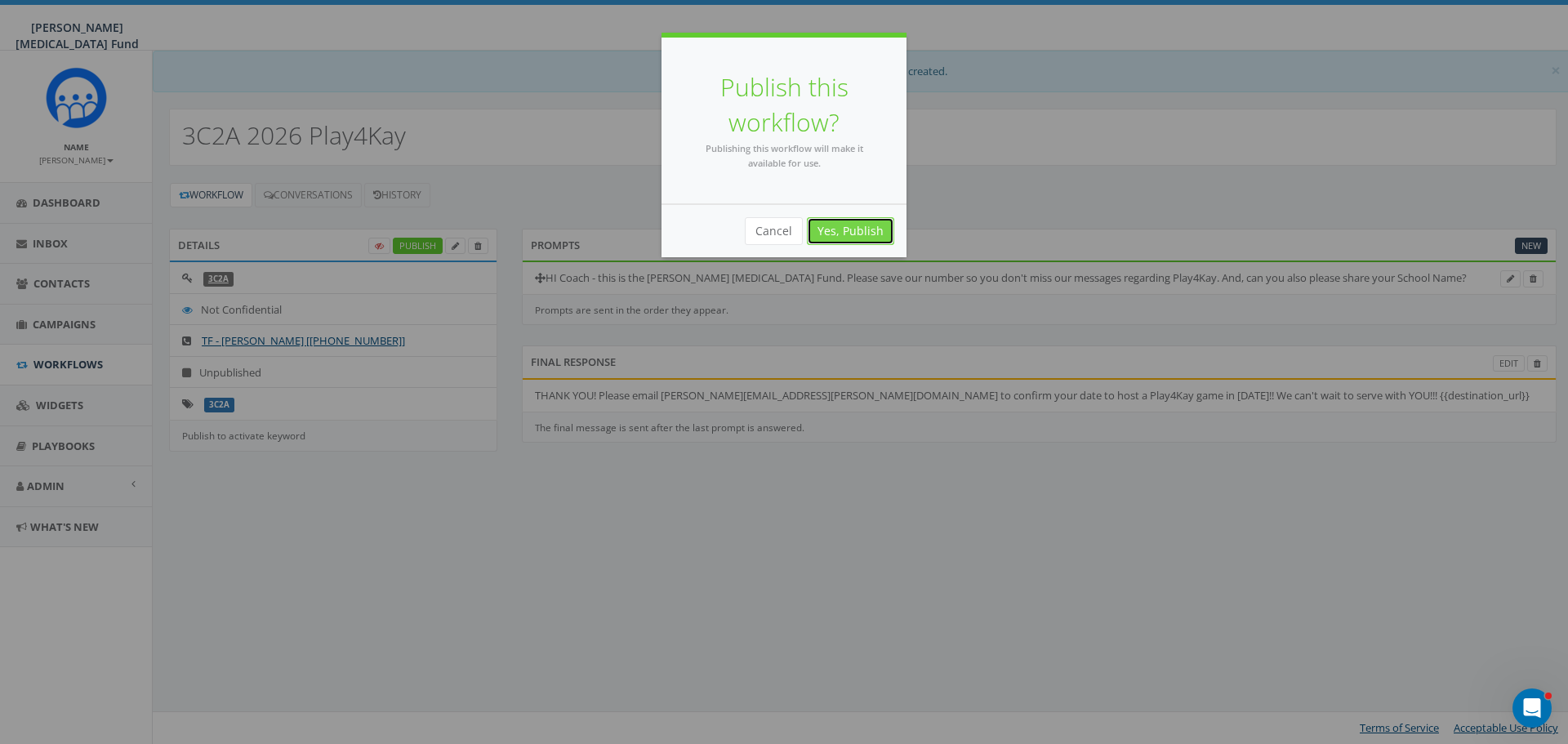
click at [835, 225] on link "Yes, Publish" at bounding box center [850, 231] width 87 height 28
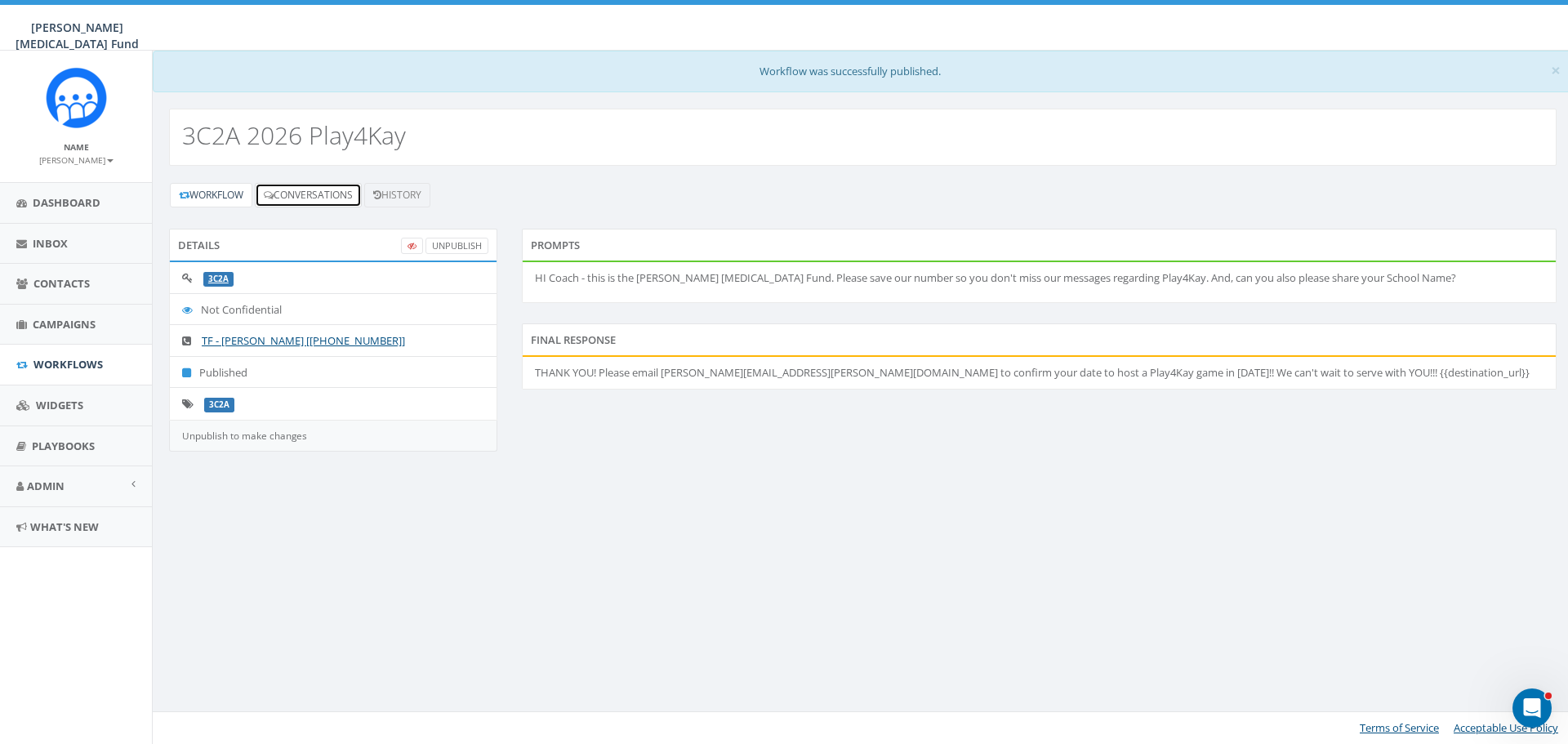
click at [305, 192] on link "Conversations" at bounding box center [308, 195] width 107 height 25
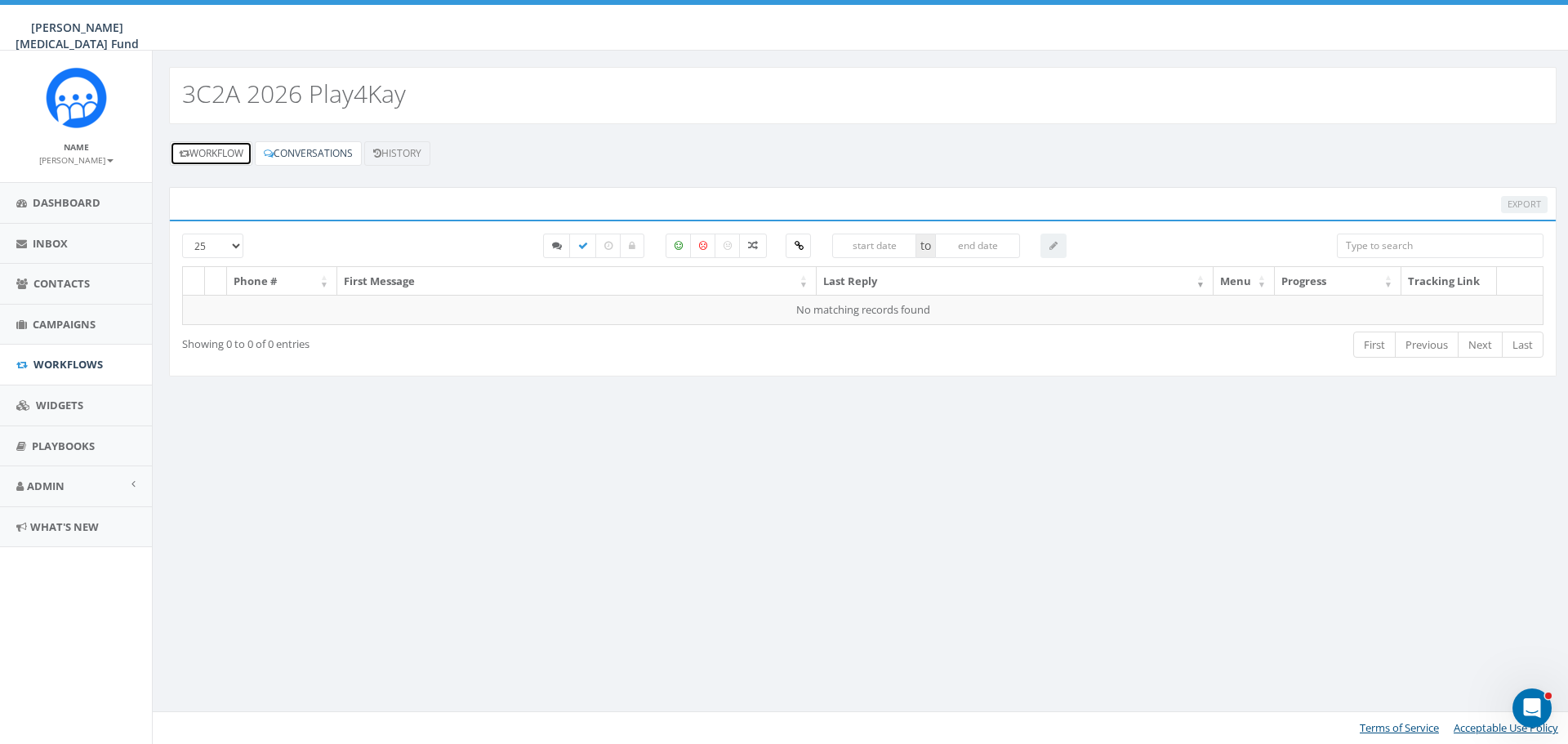
click at [215, 152] on link "Workflow" at bounding box center [211, 153] width 83 height 25
